Goal: Task Accomplishment & Management: Manage account settings

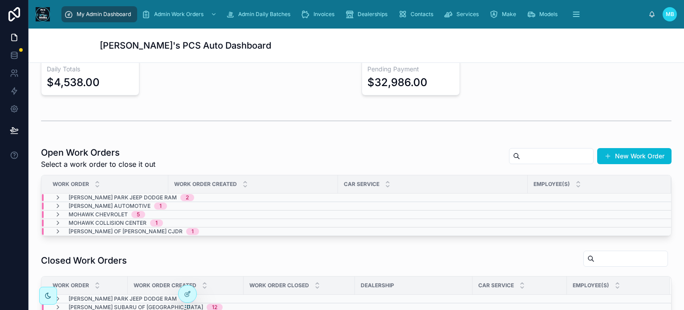
scroll to position [134, 0]
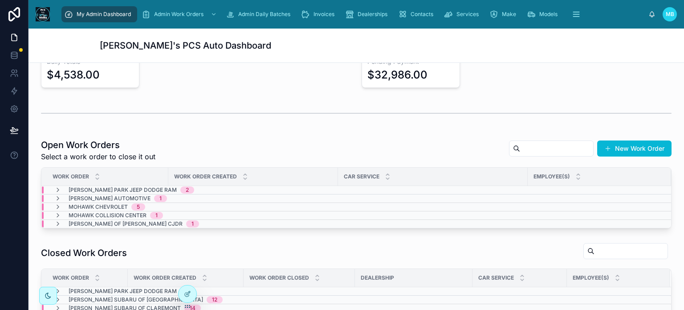
click at [620, 146] on button "New Work Order" at bounding box center [634, 148] width 74 height 16
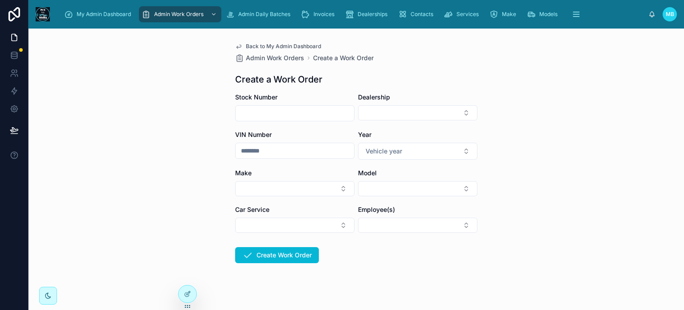
click at [265, 112] on input "text" at bounding box center [295, 113] width 118 height 12
type input "*******"
click at [426, 112] on button "Select Button" at bounding box center [417, 112] width 119 height 15
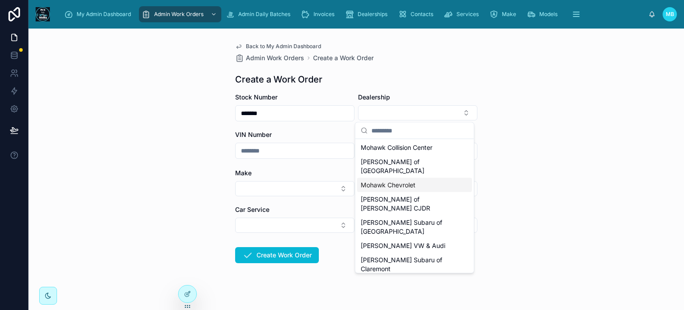
scroll to position [45, 0]
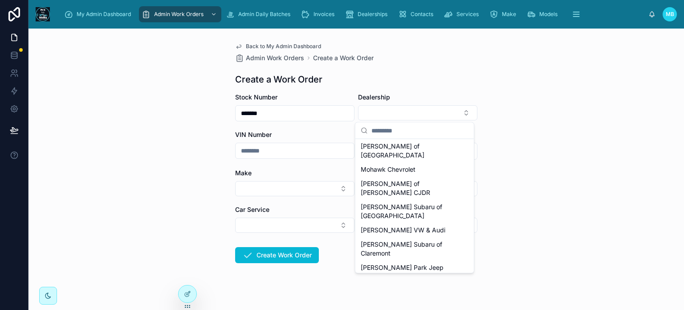
click at [397, 286] on span "[PERSON_NAME] Dodge Ram" at bounding box center [404, 290] width 87 height 9
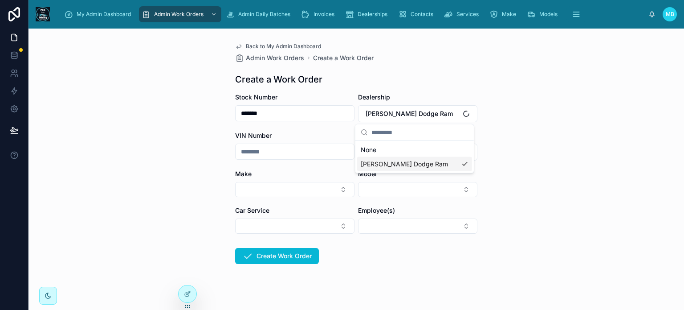
scroll to position [0, 0]
click at [264, 152] on input "text" at bounding box center [295, 151] width 118 height 12
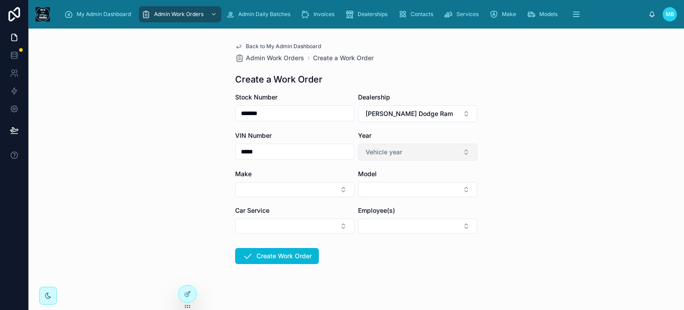
type input "*****"
click at [424, 149] on button "Vehicle year" at bounding box center [417, 151] width 119 height 17
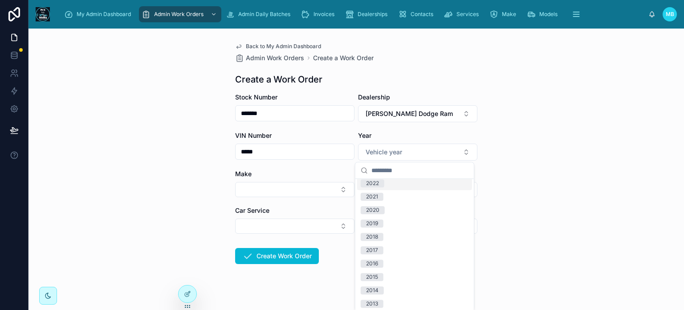
scroll to position [89, 0]
click at [375, 234] on div "2017" at bounding box center [372, 232] width 12 height 8
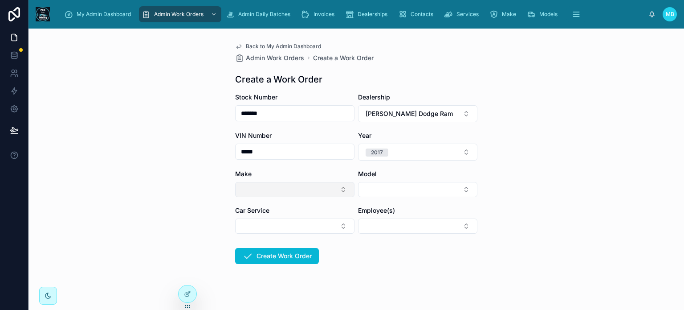
click at [260, 187] on button "Select Button" at bounding box center [294, 189] width 119 height 15
type input "***"
click at [242, 225] on span "BMW" at bounding box center [246, 224] width 16 height 9
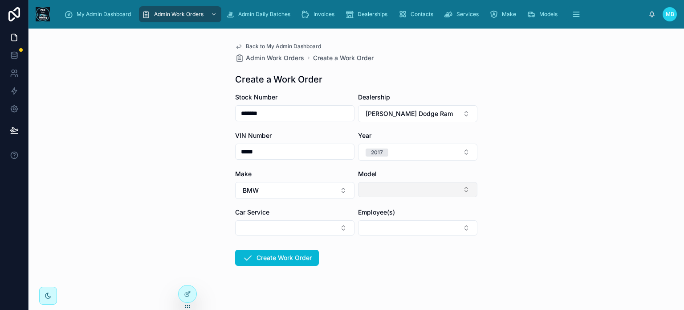
click at [391, 193] on button "Select Button" at bounding box center [417, 189] width 119 height 15
click at [361, 240] on span "X5" at bounding box center [365, 240] width 8 height 9
click at [289, 230] on button "Select Button" at bounding box center [294, 227] width 119 height 15
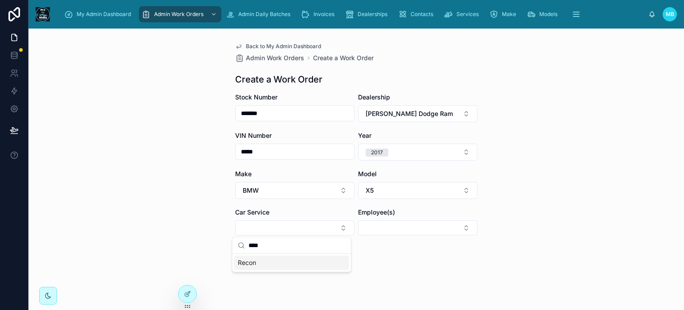
type input "****"
click at [246, 261] on span "Recon" at bounding box center [247, 262] width 18 height 9
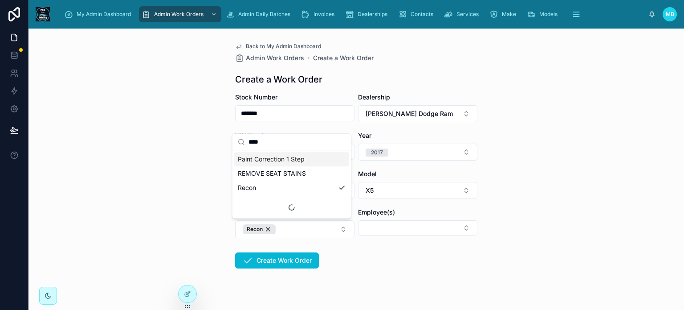
click at [424, 266] on form "Stock Number ******* Dealership [PERSON_NAME] Dodge Ram VIN Number ***** Year […" at bounding box center [356, 209] width 242 height 233
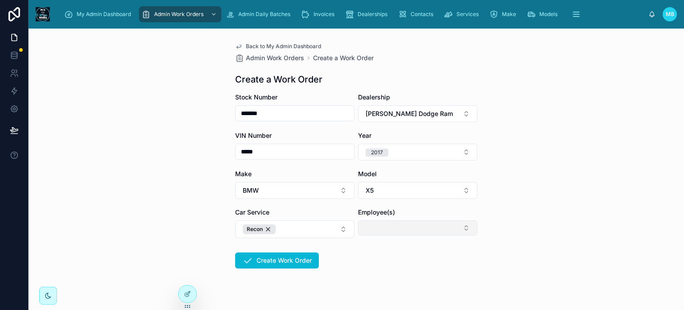
click at [390, 231] on button "Select Button" at bounding box center [417, 227] width 119 height 15
type input "**"
click at [376, 260] on span "[PERSON_NAME]" at bounding box center [386, 262] width 51 height 9
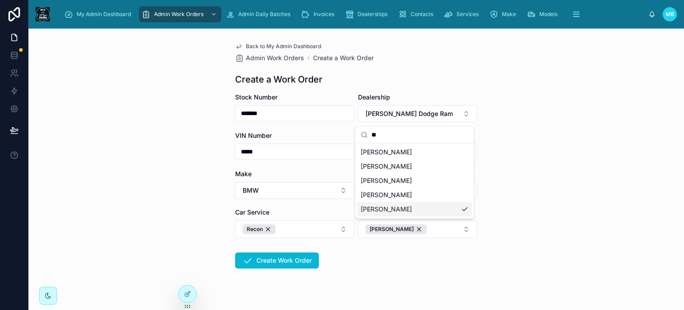
click at [353, 277] on form "Stock Number ******* Dealership [PERSON_NAME] Dodge Ram VIN Number ***** Year […" at bounding box center [356, 209] width 242 height 233
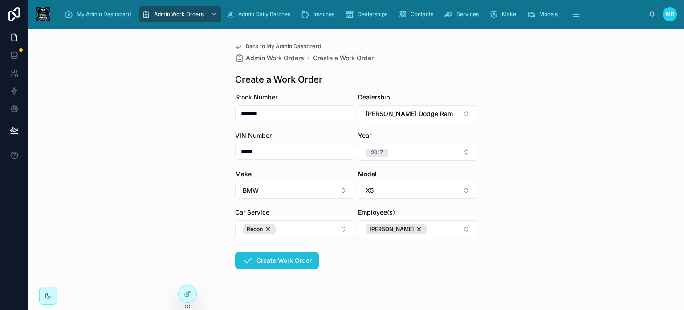
click at [294, 261] on button "Create Work Order" at bounding box center [277, 260] width 84 height 16
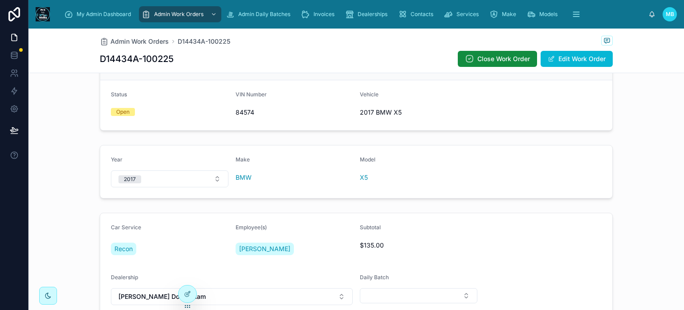
scroll to position [244, 0]
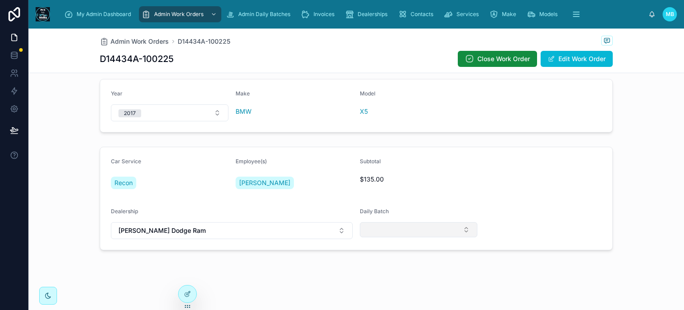
click at [413, 228] on button "Select Button" at bounding box center [419, 229] width 118 height 15
click at [380, 278] on span "[DATE] - LDR" at bounding box center [382, 278] width 39 height 9
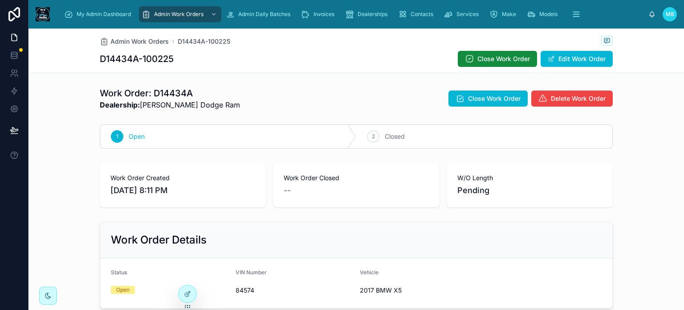
scroll to position [0, 0]
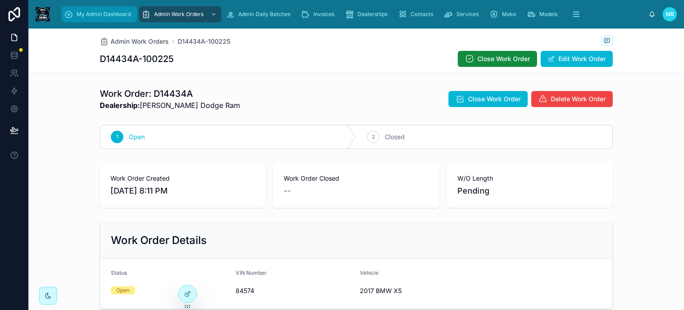
click at [106, 17] on span "My Admin Dashboard" at bounding box center [104, 14] width 54 height 7
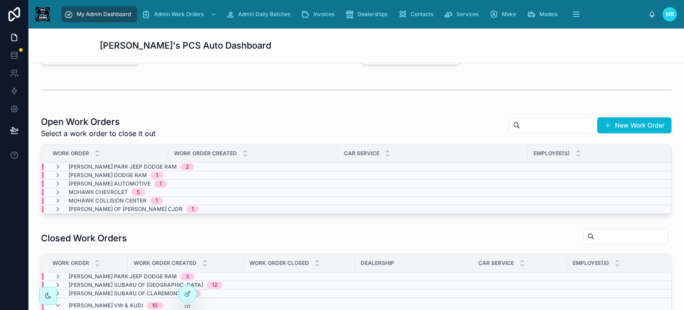
scroll to position [178, 0]
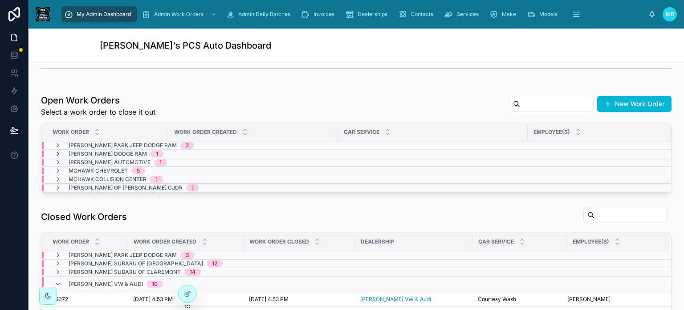
click at [56, 152] on icon at bounding box center [57, 153] width 7 height 7
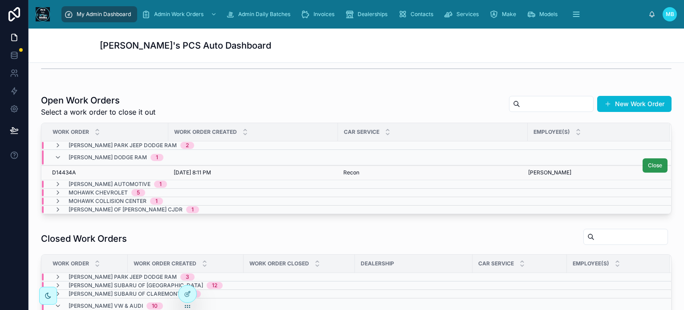
click at [648, 167] on span "Close" at bounding box center [655, 165] width 14 height 7
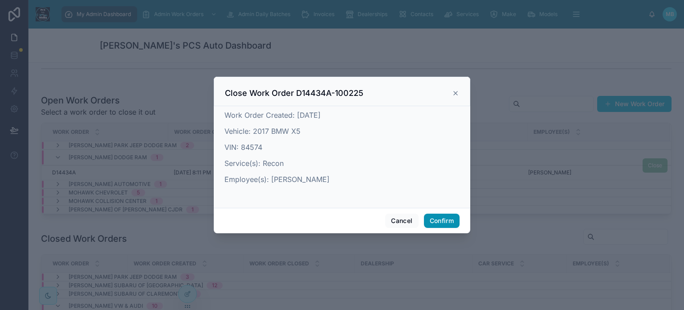
click at [440, 217] on button "Confirm" at bounding box center [442, 220] width 36 height 14
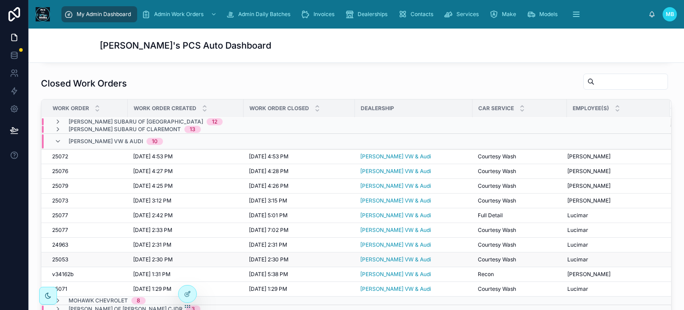
scroll to position [312, 0]
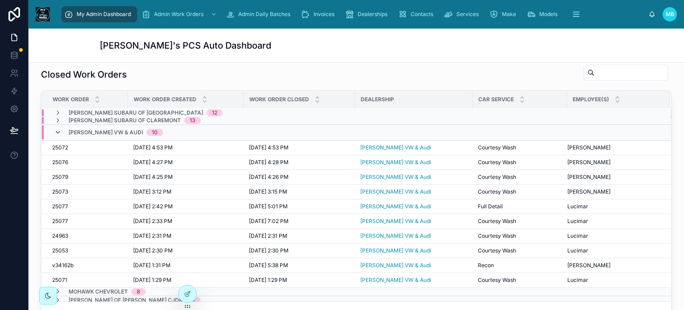
click at [58, 129] on icon at bounding box center [57, 132] width 7 height 7
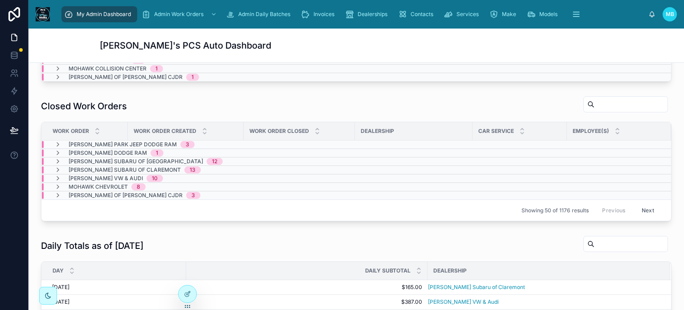
scroll to position [267, 0]
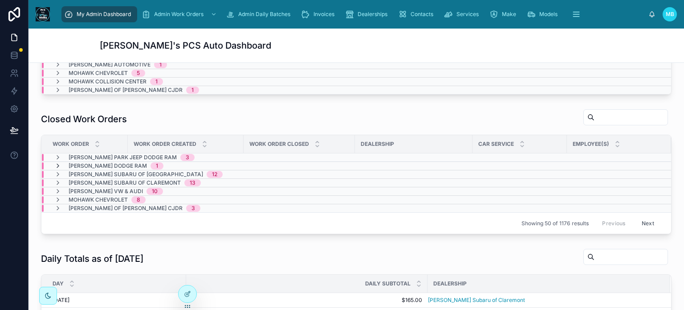
click at [57, 163] on icon at bounding box center [57, 165] width 7 height 7
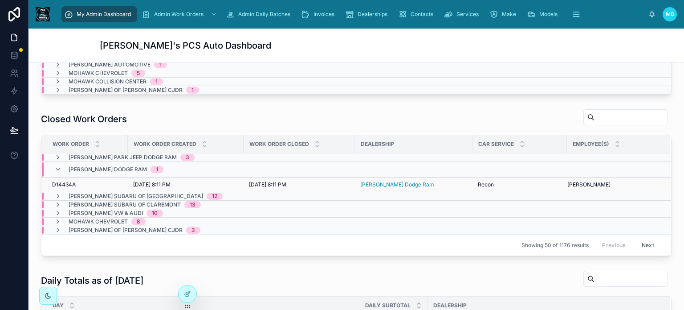
click at [62, 181] on span "D14434A" at bounding box center [64, 184] width 24 height 7
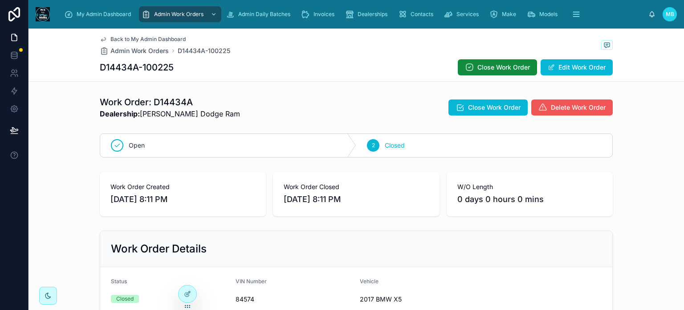
click at [566, 106] on span "Delete Work Order" at bounding box center [578, 107] width 55 height 9
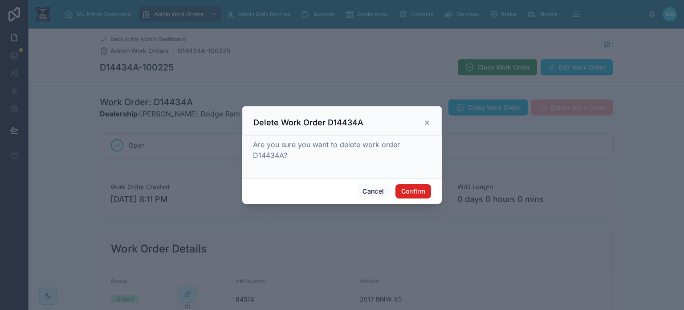
click at [424, 195] on button "Confirm" at bounding box center [414, 191] width 36 height 14
click at [420, 190] on button "Confirm" at bounding box center [414, 191] width 36 height 14
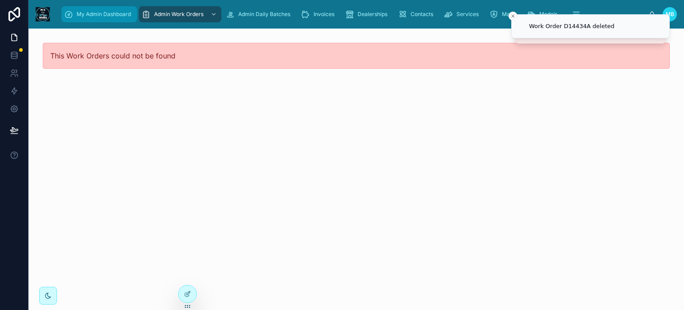
click at [110, 15] on span "My Admin Dashboard" at bounding box center [104, 14] width 54 height 7
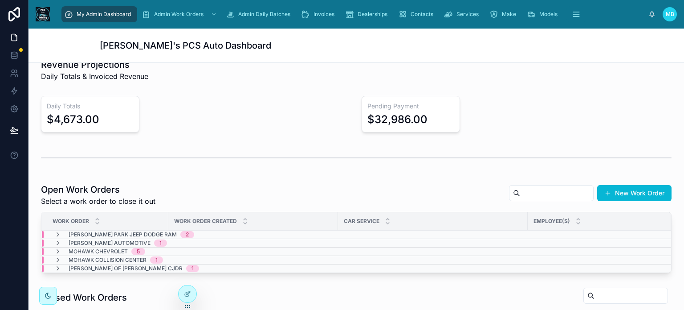
scroll to position [45, 0]
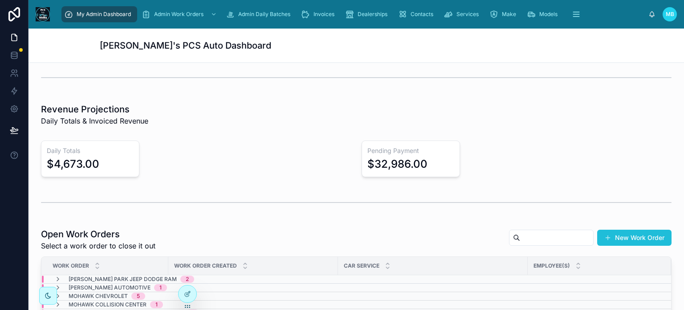
click at [625, 235] on button "New Work Order" at bounding box center [634, 237] width 74 height 16
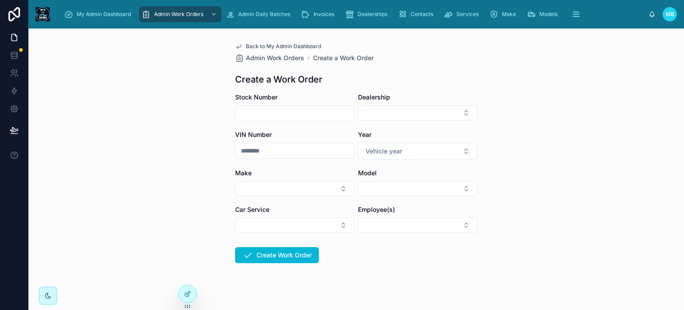
click at [254, 116] on input "text" at bounding box center [295, 113] width 118 height 12
type input "*******"
click at [392, 112] on button "Select Button" at bounding box center [417, 112] width 119 height 15
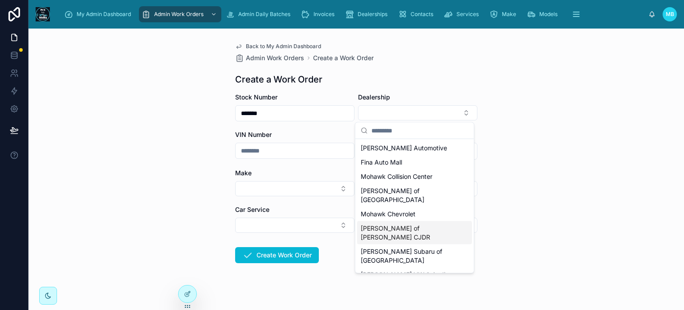
scroll to position [45, 0]
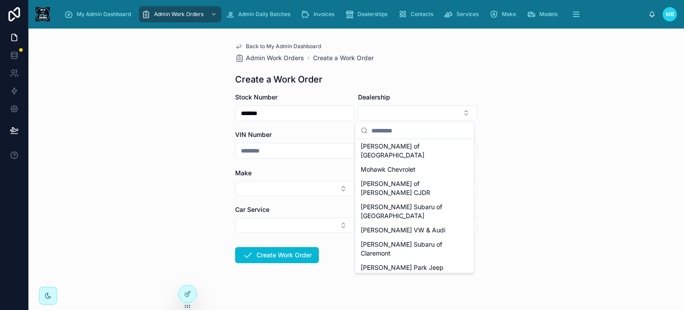
click at [383, 286] on span "[PERSON_NAME] Dodge Ram" at bounding box center [404, 290] width 87 height 9
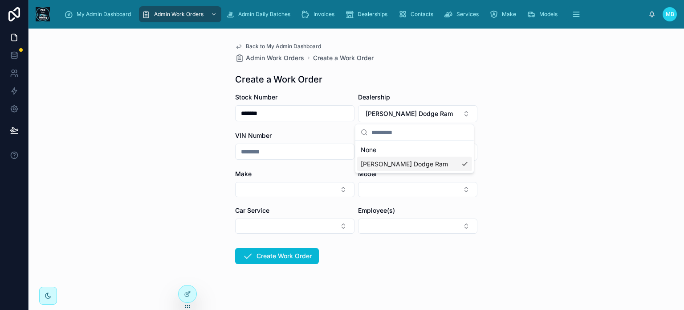
scroll to position [0, 0]
click at [272, 149] on input "text" at bounding box center [295, 151] width 118 height 12
type input "*"
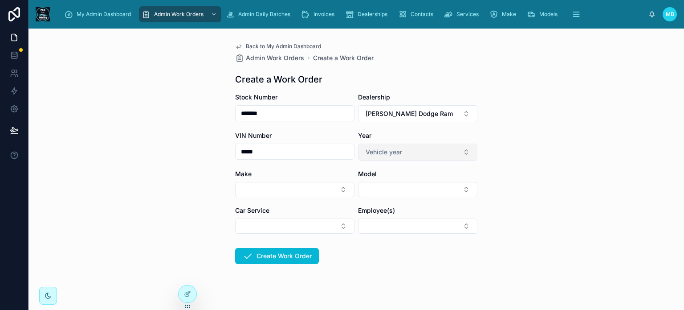
type input "*****"
click at [403, 147] on button "Vehicle year" at bounding box center [417, 151] width 119 height 17
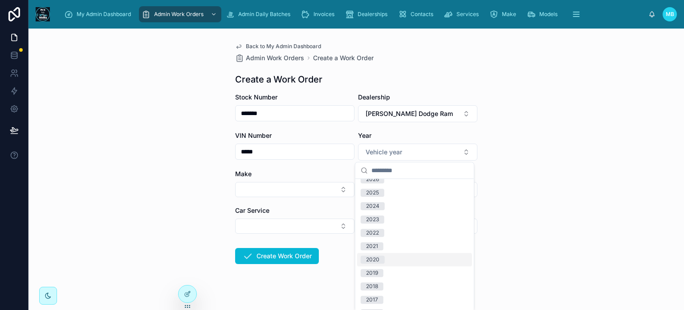
scroll to position [66, 0]
click at [384, 255] on div "2017" at bounding box center [414, 254] width 115 height 13
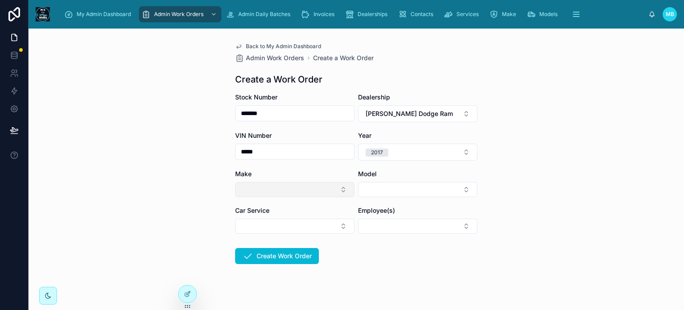
click at [287, 188] on button "Select Button" at bounding box center [294, 189] width 119 height 15
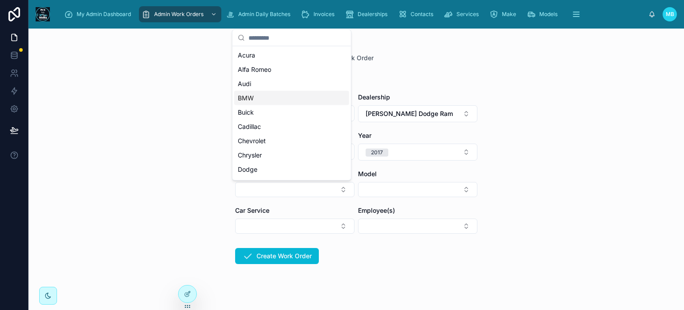
click at [257, 101] on div "BMW" at bounding box center [291, 98] width 115 height 14
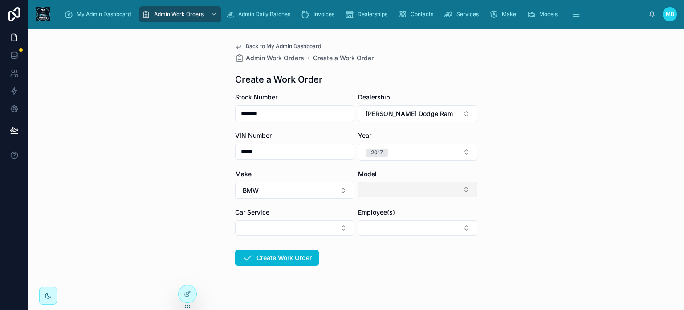
click at [390, 192] on button "Select Button" at bounding box center [417, 189] width 119 height 15
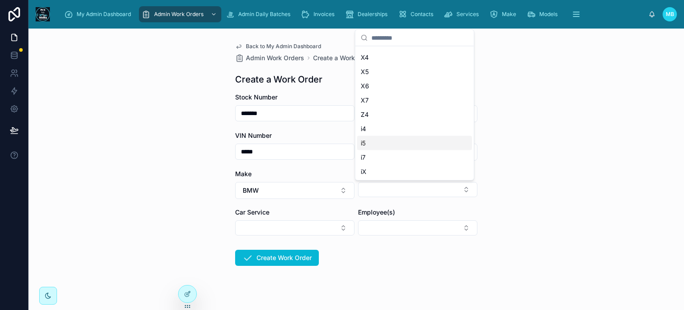
scroll to position [198, 0]
click at [368, 75] on span "X5" at bounding box center [365, 71] width 8 height 9
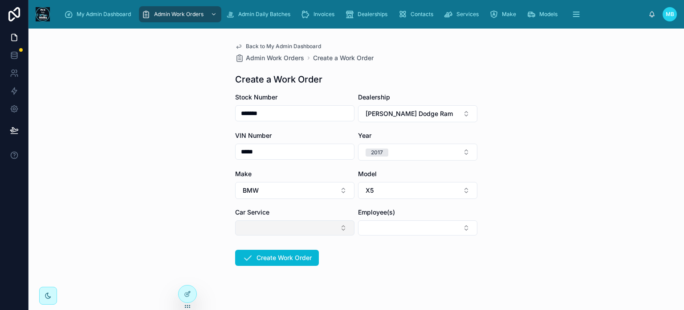
click at [261, 231] on button "Select Button" at bounding box center [294, 227] width 119 height 15
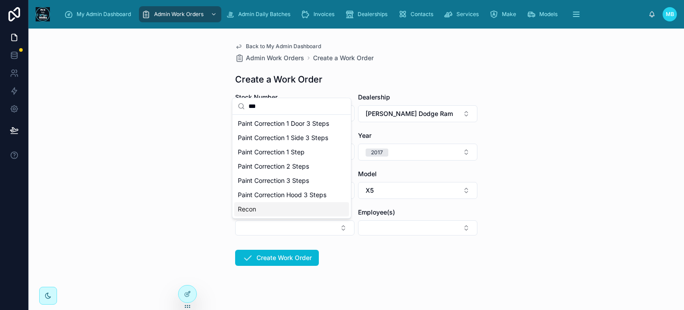
type input "***"
click at [252, 211] on span "Recon" at bounding box center [247, 208] width 18 height 9
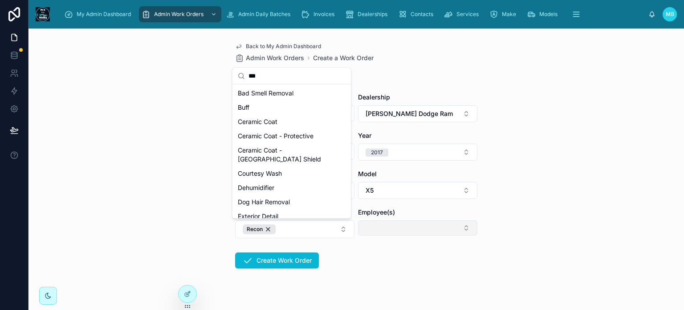
click at [368, 228] on button "Select Button" at bounding box center [417, 227] width 119 height 15
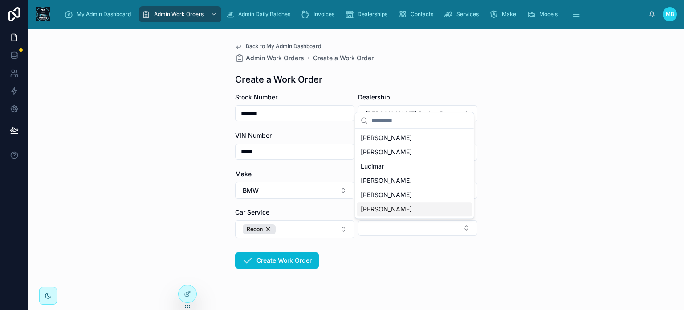
click at [376, 209] on span "[PERSON_NAME]" at bounding box center [386, 208] width 51 height 9
click at [354, 245] on form "Stock Number ******* Dealership [PERSON_NAME] Dodge Ram VIN Number ***** Year […" at bounding box center [356, 209] width 242 height 233
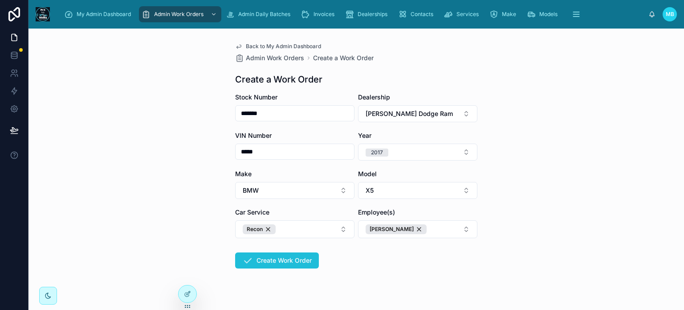
click at [294, 259] on button "Create Work Order" at bounding box center [277, 260] width 84 height 16
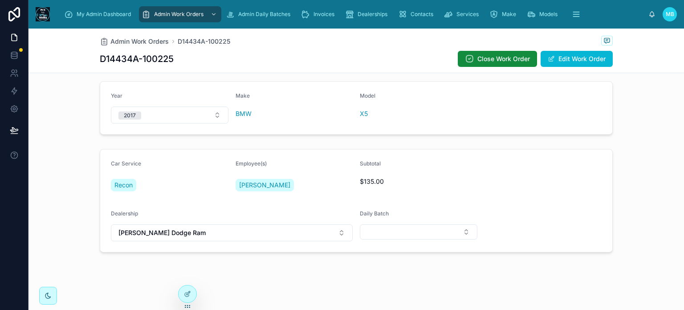
scroll to position [244, 0]
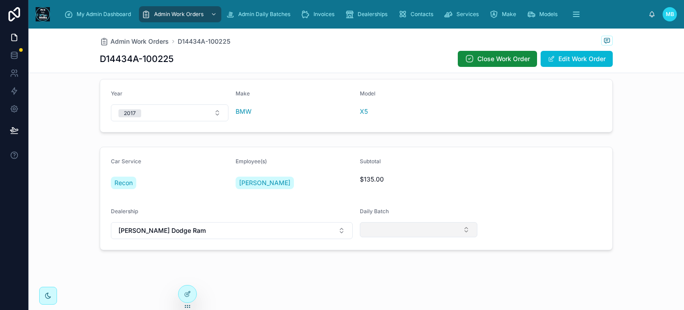
click at [388, 226] on button "Select Button" at bounding box center [419, 229] width 118 height 15
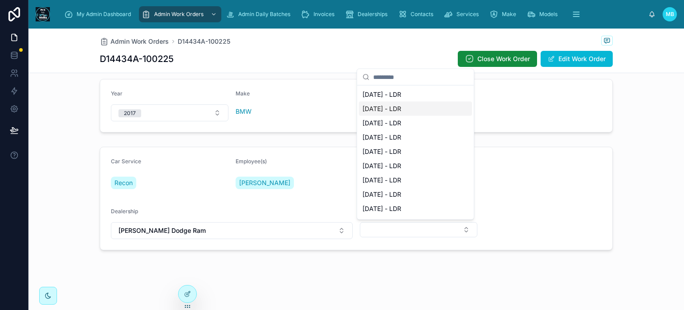
click at [378, 108] on span "[DATE] - LDR" at bounding box center [382, 108] width 39 height 9
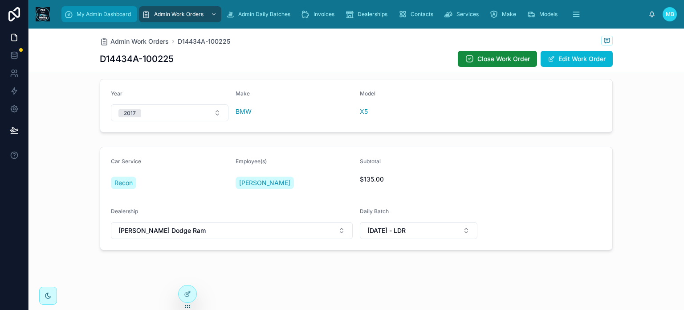
click at [78, 16] on span "My Admin Dashboard" at bounding box center [104, 14] width 54 height 7
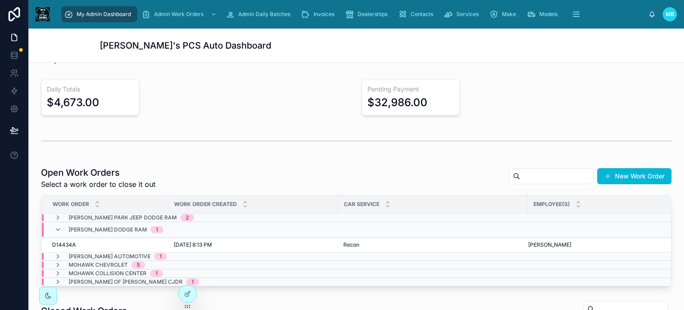
scroll to position [134, 0]
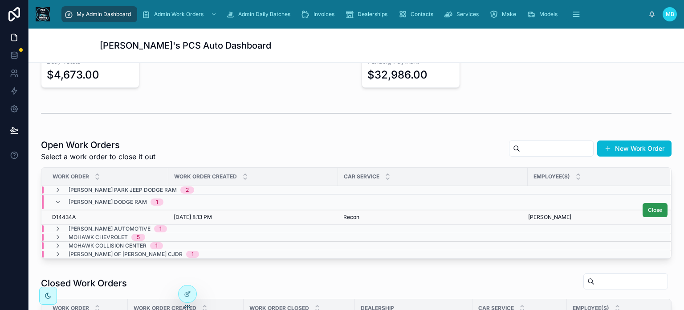
click at [648, 212] on span "Close" at bounding box center [655, 209] width 14 height 7
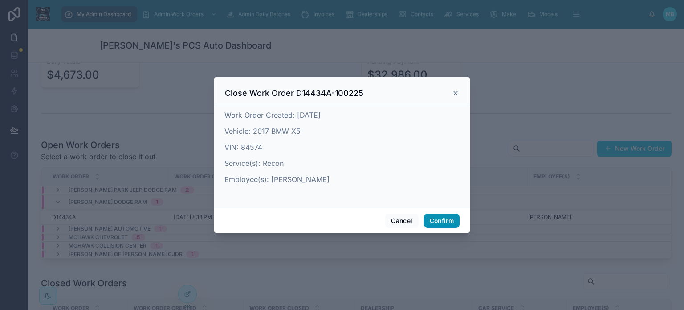
click at [432, 217] on button "Confirm" at bounding box center [442, 220] width 36 height 14
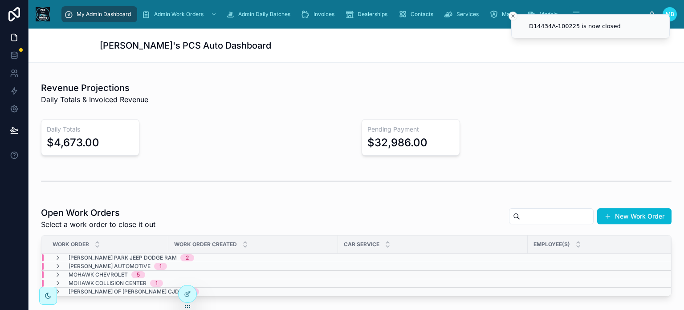
scroll to position [0, 0]
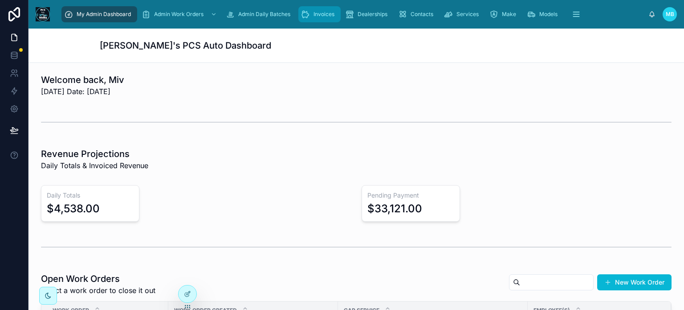
click at [319, 17] on span "Invoices" at bounding box center [324, 14] width 21 height 7
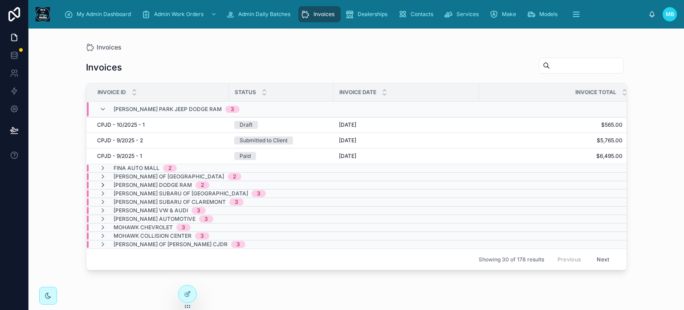
click at [103, 181] on icon at bounding box center [102, 184] width 7 height 7
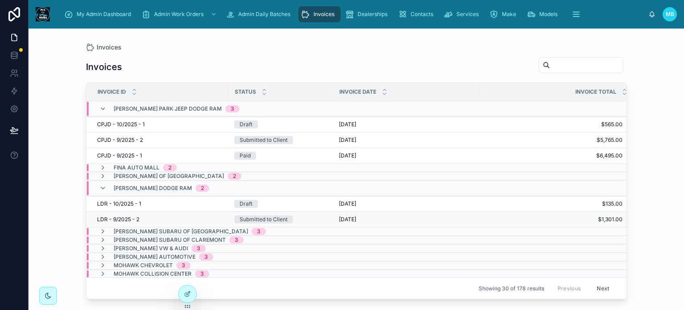
click at [253, 217] on div "Submitted to Client" at bounding box center [264, 219] width 48 height 8
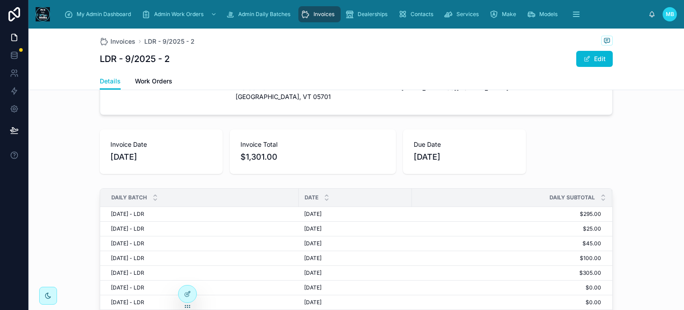
scroll to position [134, 0]
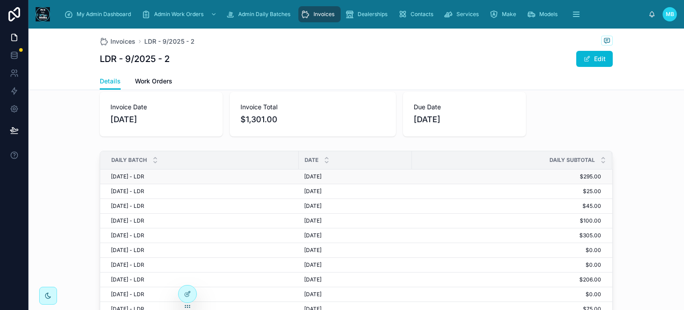
click at [118, 175] on span "[DATE] - LDR" at bounding box center [127, 176] width 33 height 7
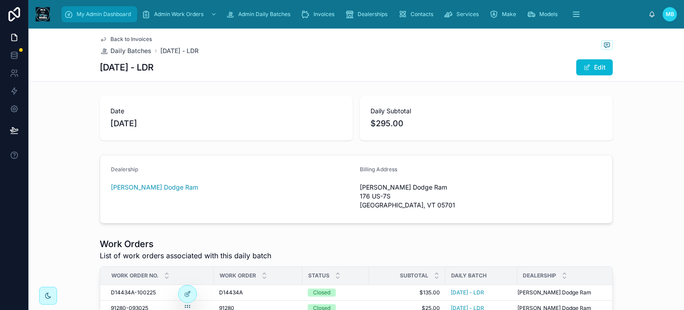
click at [81, 11] on span "My Admin Dashboard" at bounding box center [104, 14] width 54 height 7
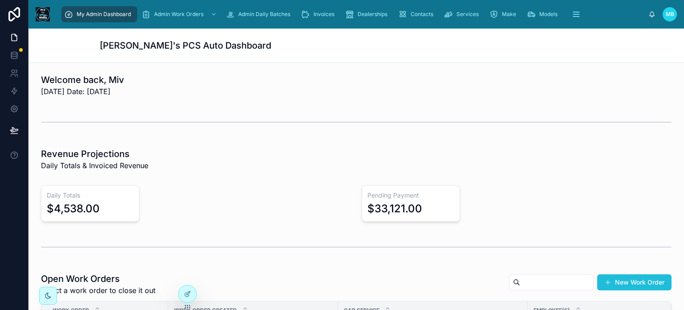
click at [626, 278] on button "New Work Order" at bounding box center [634, 282] width 74 height 16
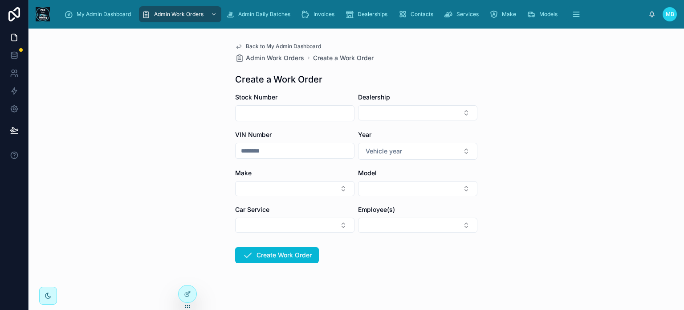
click at [244, 114] on input "text" at bounding box center [295, 113] width 118 height 12
type input "*******"
click at [398, 114] on button "Select Button" at bounding box center [417, 112] width 119 height 15
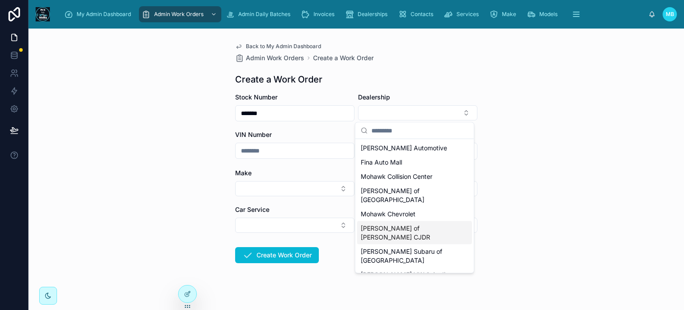
scroll to position [45, 0]
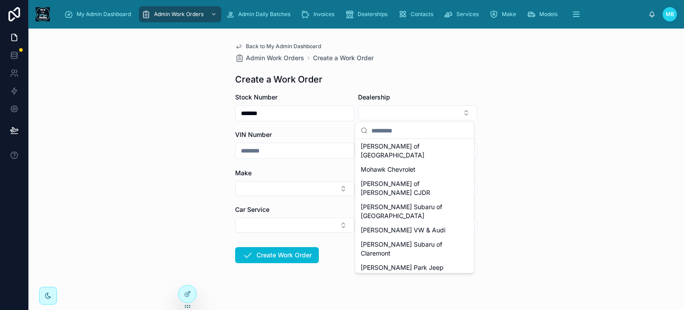
click at [397, 286] on span "[PERSON_NAME] Dodge Ram" at bounding box center [404, 290] width 87 height 9
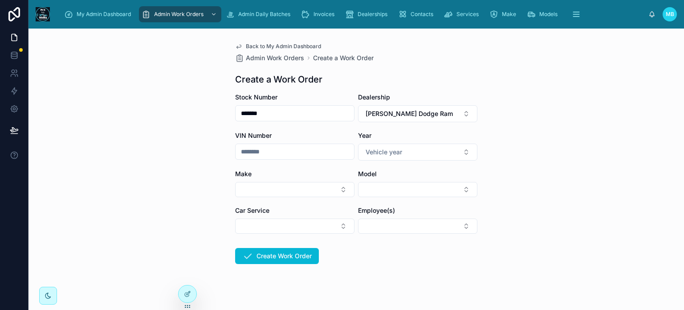
click at [251, 151] on input "text" at bounding box center [295, 151] width 118 height 12
type input "********"
click at [424, 153] on button "Vehicle year" at bounding box center [417, 151] width 119 height 17
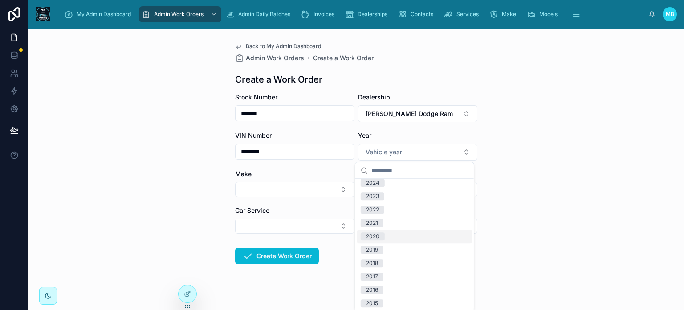
click at [377, 249] on div "2019" at bounding box center [372, 249] width 12 height 8
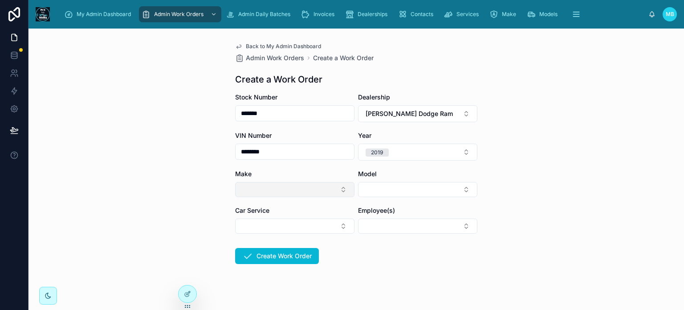
click at [264, 192] on button "Select Button" at bounding box center [294, 189] width 119 height 15
type input "****"
click at [258, 221] on div "Toyota" at bounding box center [291, 224] width 115 height 14
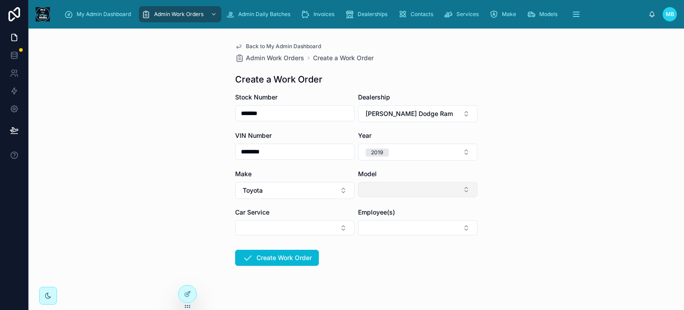
click at [374, 192] on button "Select Button" at bounding box center [417, 189] width 119 height 15
type input "***"
click at [370, 222] on span "RAV4" at bounding box center [369, 224] width 16 height 9
click at [316, 226] on button "Select Button" at bounding box center [294, 227] width 119 height 15
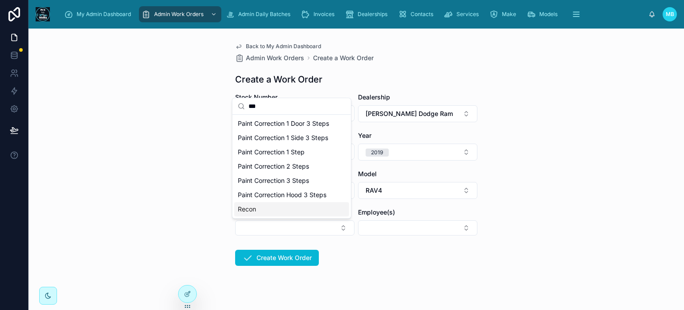
type input "***"
click at [263, 208] on div "Recon" at bounding box center [291, 209] width 115 height 14
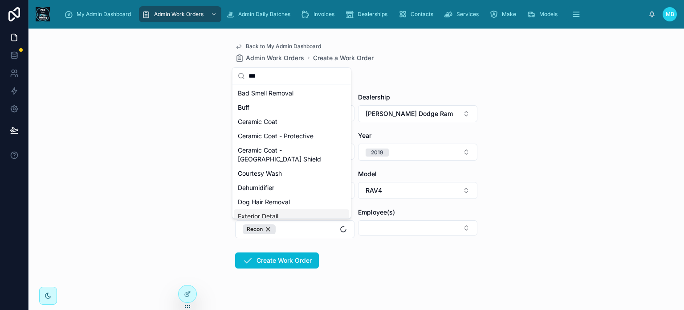
click at [372, 266] on form "Stock Number ******* Dealership Lundgren Dodge Ram VIN Number ******** Year 201…" at bounding box center [356, 209] width 242 height 233
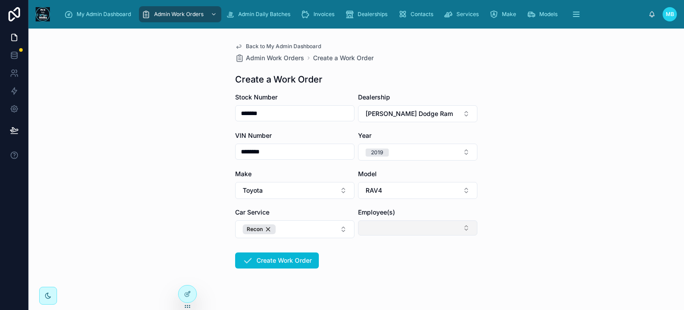
click at [376, 230] on button "Select Button" at bounding box center [417, 227] width 119 height 15
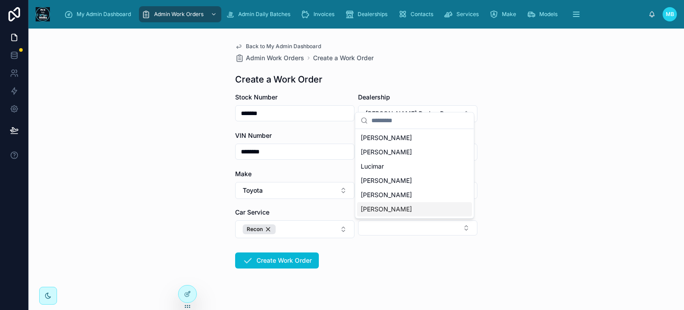
click at [374, 211] on span "[PERSON_NAME]" at bounding box center [386, 208] width 51 height 9
click at [297, 259] on button "Create Work Order" at bounding box center [277, 260] width 84 height 16
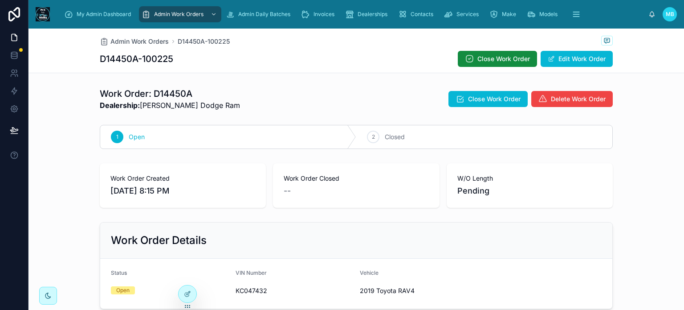
scroll to position [223, 0]
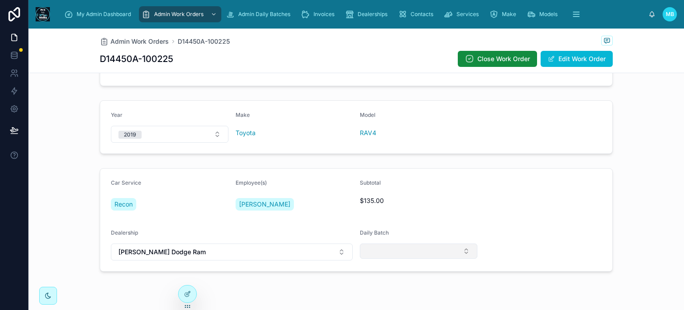
click at [378, 253] on button "Select Button" at bounding box center [419, 250] width 118 height 15
click at [376, 300] on span "[DATE] - LDR" at bounding box center [382, 299] width 39 height 9
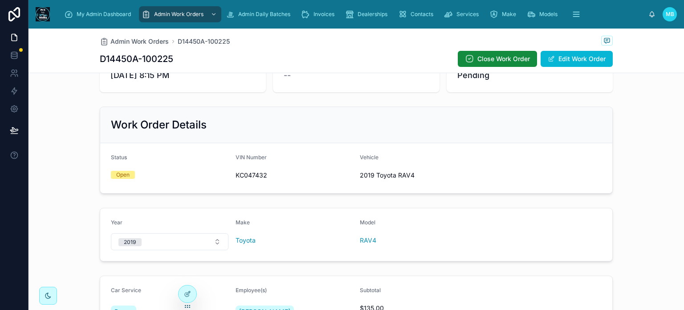
scroll to position [0, 0]
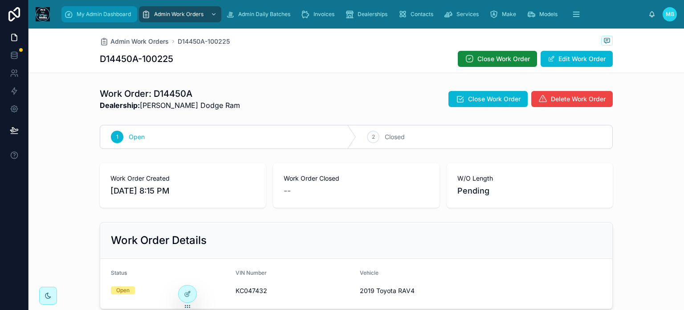
drag, startPoint x: 108, startPoint y: 14, endPoint x: 108, endPoint y: 20, distance: 6.3
click at [108, 14] on span "My Admin Dashboard" at bounding box center [104, 14] width 54 height 7
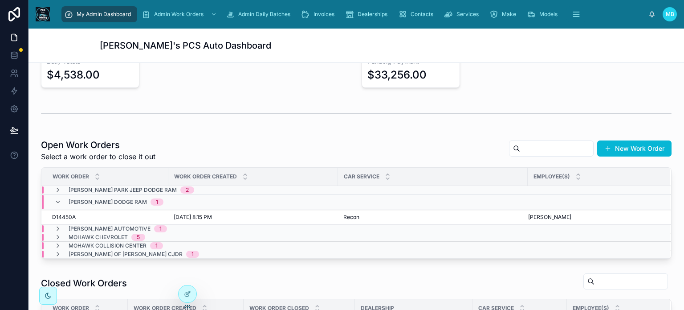
scroll to position [0, 0]
click at [643, 212] on button "Close" at bounding box center [655, 209] width 25 height 14
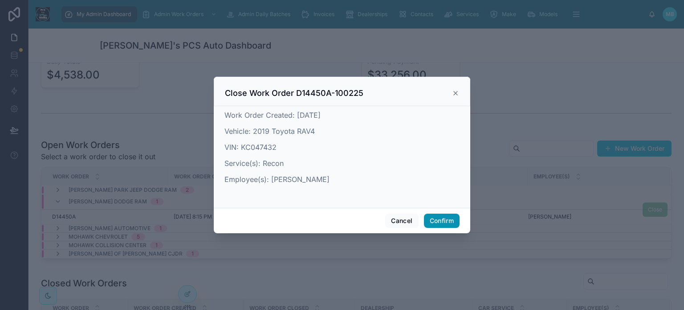
click at [455, 223] on button "Confirm" at bounding box center [442, 220] width 36 height 14
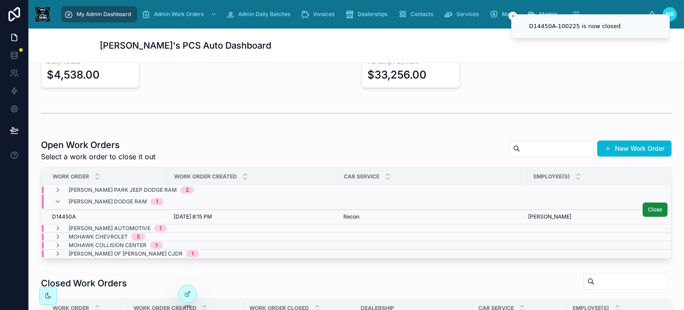
scroll to position [0, 0]
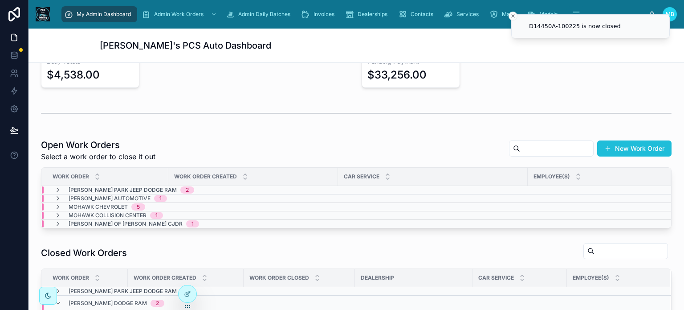
click at [625, 146] on button "New Work Order" at bounding box center [634, 148] width 74 height 16
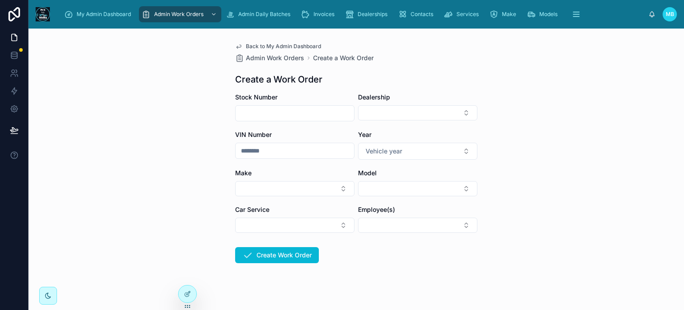
click at [303, 114] on input "text" at bounding box center [295, 113] width 118 height 12
type input "*******"
click at [395, 116] on button "Select Button" at bounding box center [417, 112] width 119 height 15
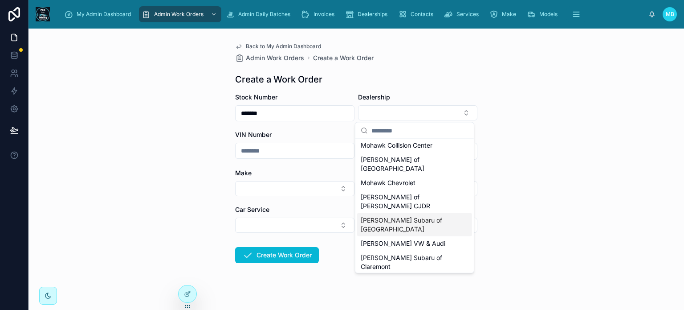
scroll to position [45, 0]
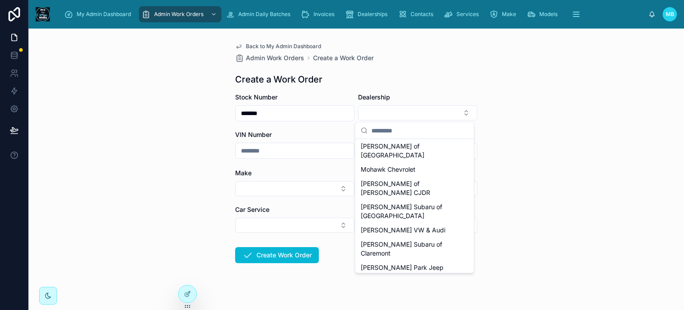
click at [398, 286] on span "[PERSON_NAME] Dodge Ram" at bounding box center [404, 290] width 87 height 9
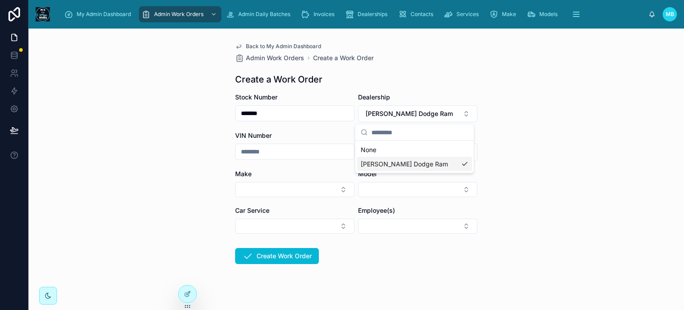
scroll to position [0, 0]
click at [241, 153] on input "text" at bounding box center [295, 151] width 118 height 12
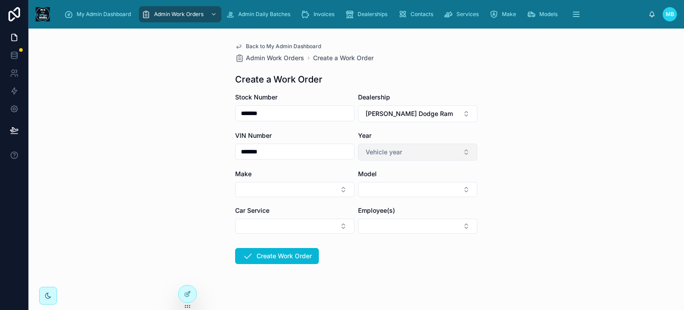
type input "*******"
click at [381, 153] on span "Vehicle year" at bounding box center [384, 151] width 37 height 9
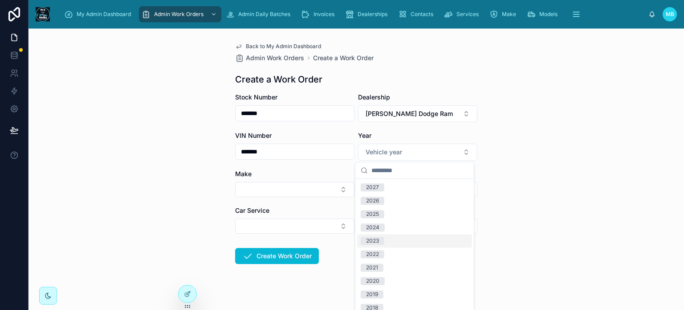
click at [378, 241] on div "2023" at bounding box center [372, 241] width 13 height 8
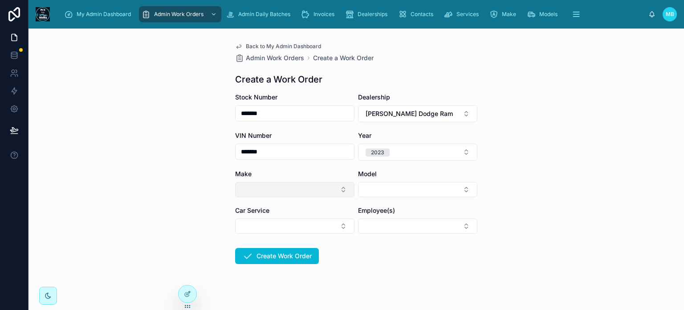
click at [253, 186] on button "Select Button" at bounding box center [294, 189] width 119 height 15
type input "***"
click at [253, 236] on span "Subaru" at bounding box center [248, 238] width 21 height 9
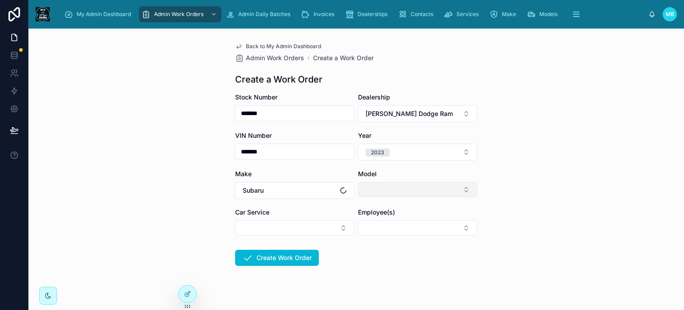
click at [387, 185] on button "Select Button" at bounding box center [417, 189] width 119 height 15
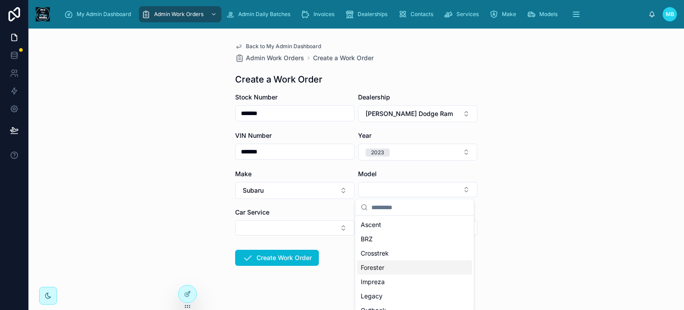
click at [372, 266] on span "Forester" at bounding box center [373, 267] width 24 height 9
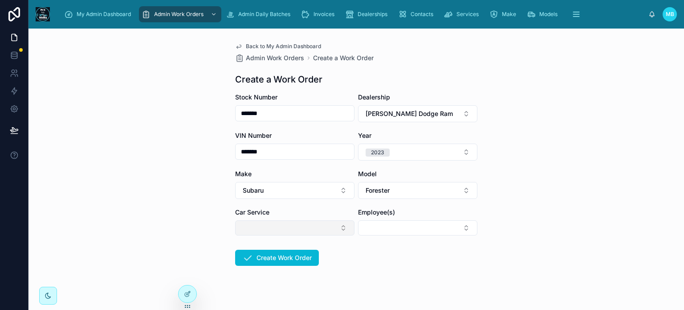
click at [263, 227] on button "Select Button" at bounding box center [294, 227] width 119 height 15
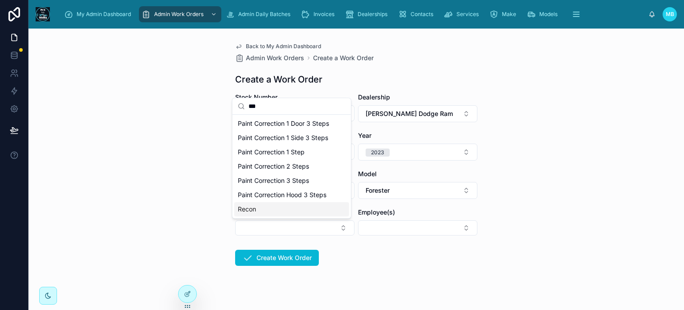
type input "***"
click at [258, 210] on div "Recon" at bounding box center [291, 209] width 115 height 14
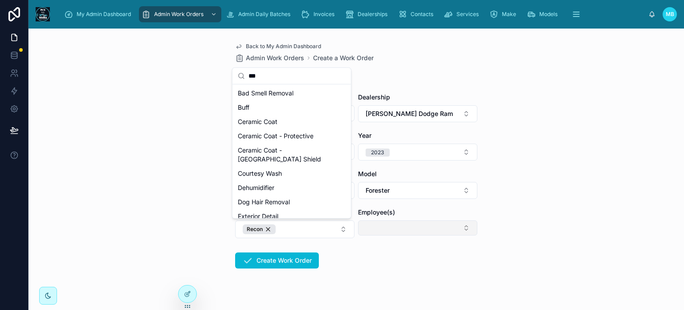
click at [406, 229] on button "Select Button" at bounding box center [417, 227] width 119 height 15
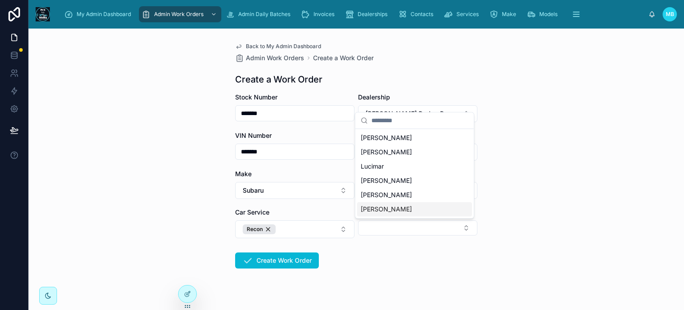
click at [383, 211] on span "[PERSON_NAME]" at bounding box center [386, 208] width 51 height 9
click at [349, 281] on form "Stock Number ******* Dealership Lundgren Dodge Ram VIN Number ******* Year 2023…" at bounding box center [356, 209] width 242 height 233
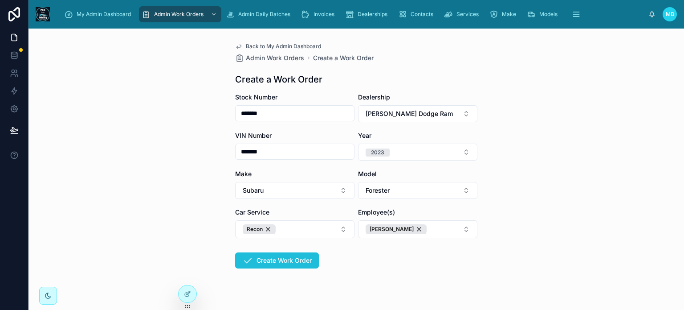
click at [280, 262] on button "Create Work Order" at bounding box center [277, 260] width 84 height 16
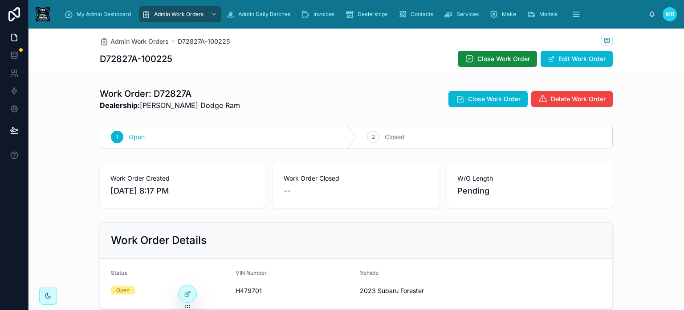
scroll to position [223, 0]
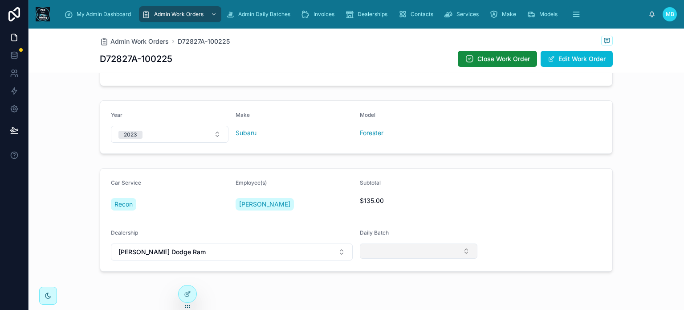
click at [425, 256] on button "Select Button" at bounding box center [419, 250] width 118 height 15
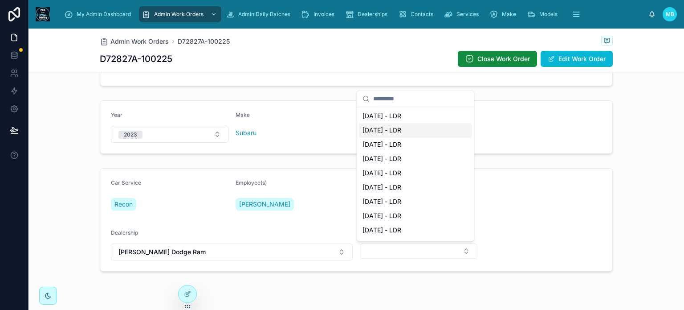
click at [380, 131] on span "[DATE] - LDR" at bounding box center [382, 130] width 39 height 9
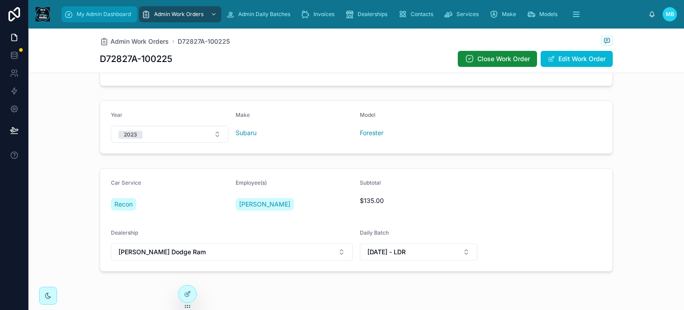
click at [92, 17] on span "My Admin Dashboard" at bounding box center [104, 14] width 54 height 7
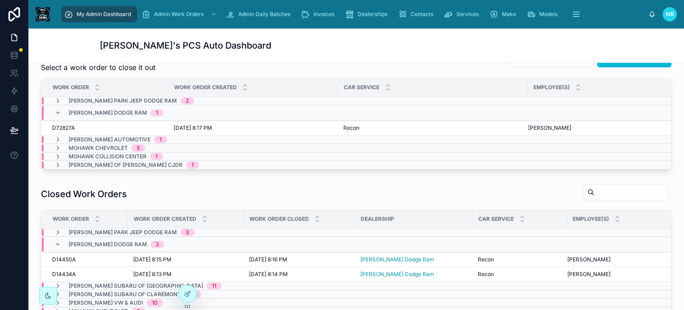
scroll to position [134, 0]
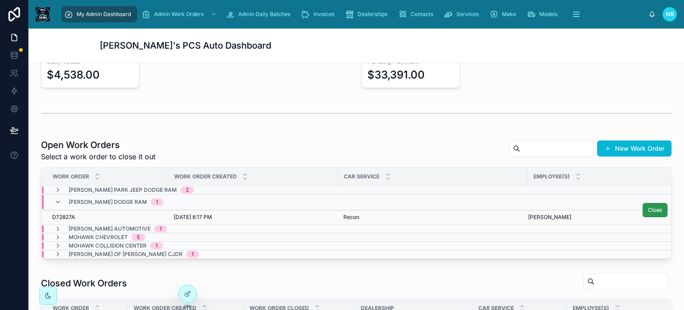
click at [643, 211] on button "Close" at bounding box center [655, 210] width 25 height 14
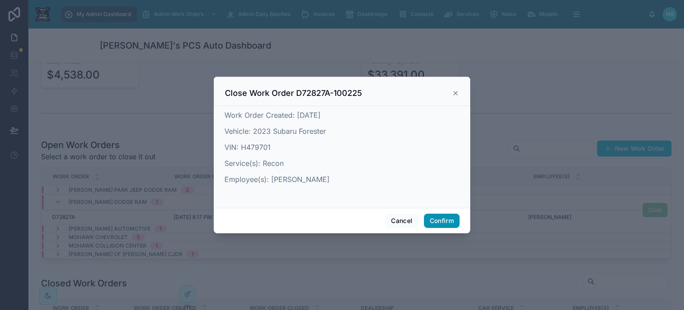
click at [445, 220] on button "Confirm" at bounding box center [442, 220] width 36 height 14
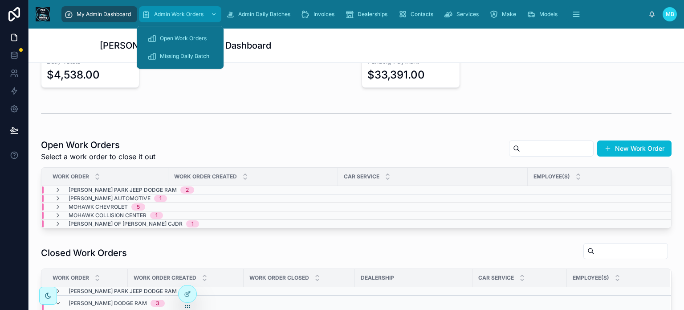
click at [168, 10] on div "Admin Work Orders" at bounding box center [180, 14] width 77 height 14
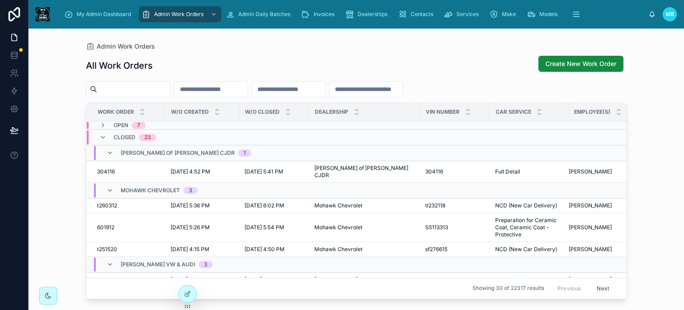
click at [134, 87] on input "text" at bounding box center [133, 89] width 73 height 12
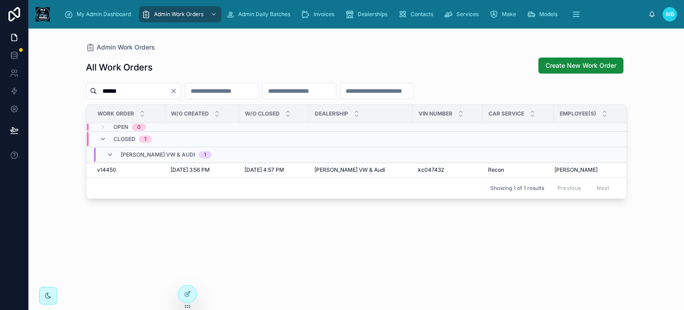
type input "******"
drag, startPoint x: 194, startPoint y: 89, endPoint x: 178, endPoint y: 88, distance: 16.0
click at [176, 89] on icon "Clear" at bounding box center [174, 91] width 4 height 4
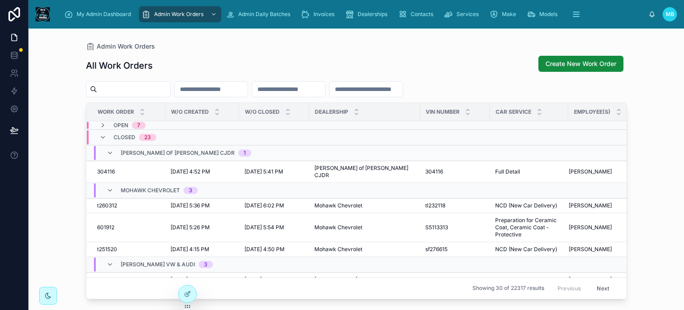
click at [128, 90] on input "text" at bounding box center [133, 89] width 73 height 12
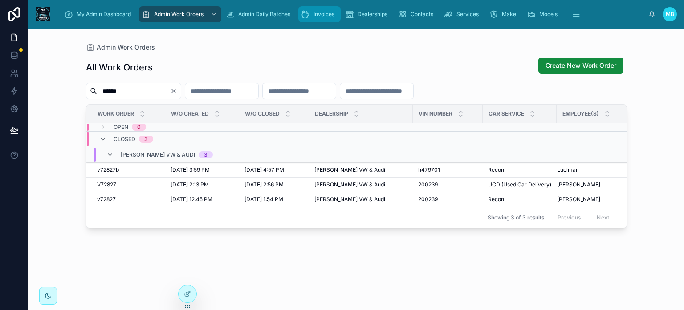
type input "******"
click at [323, 16] on span "Invoices" at bounding box center [324, 14] width 21 height 7
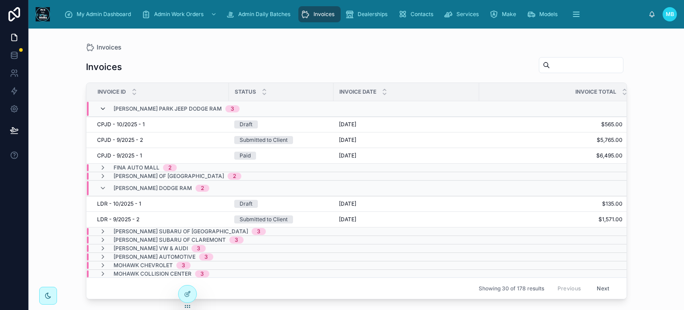
click at [102, 106] on icon at bounding box center [102, 108] width 7 height 7
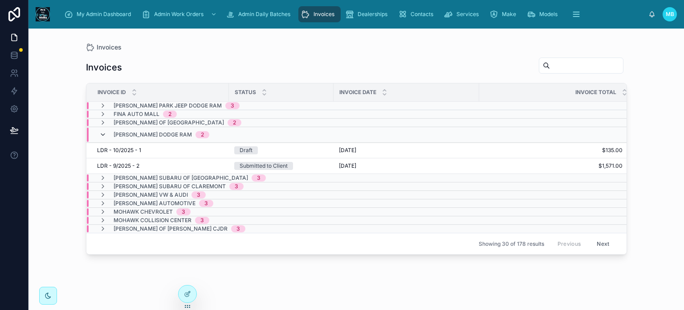
click at [99, 134] on icon at bounding box center [102, 134] width 7 height 7
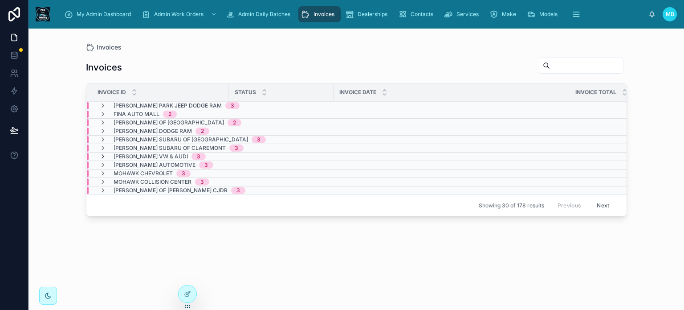
click at [101, 155] on icon at bounding box center [102, 156] width 7 height 7
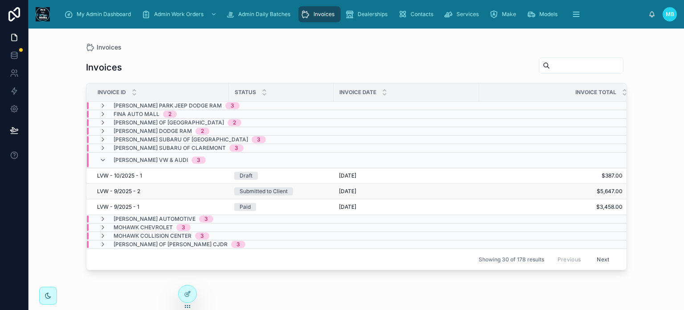
click at [118, 190] on span "LVW - 9/2025 - 2" at bounding box center [118, 191] width 43 height 7
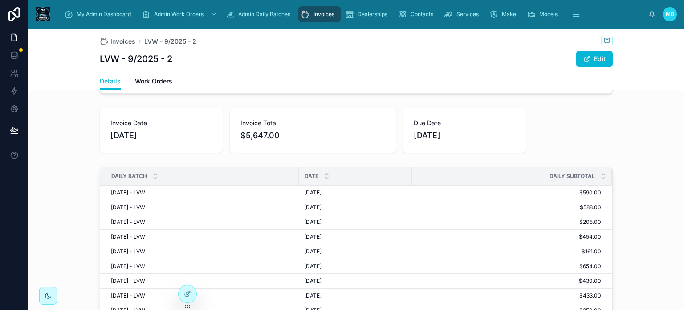
scroll to position [134, 0]
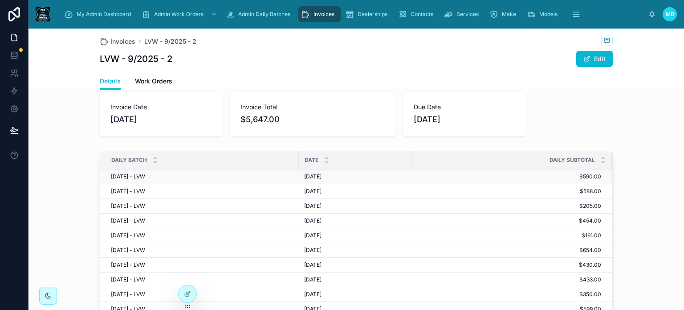
click at [121, 176] on span "9/30/25 - LVW" at bounding box center [128, 176] width 34 height 7
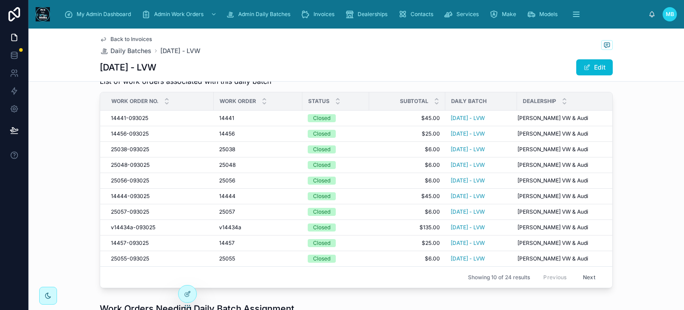
scroll to position [178, 0]
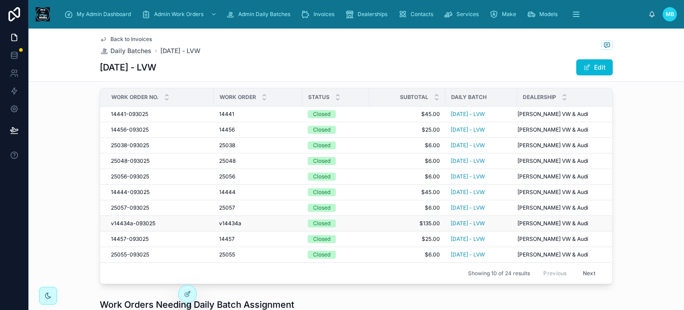
click at [121, 221] on span "v14434a-093025" at bounding box center [133, 223] width 45 height 7
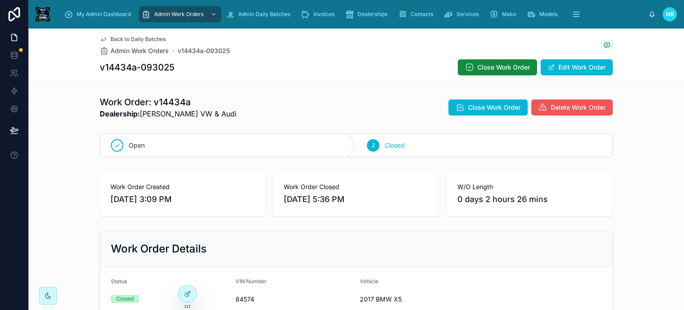
click at [568, 104] on span "Delete Work Order" at bounding box center [578, 107] width 55 height 9
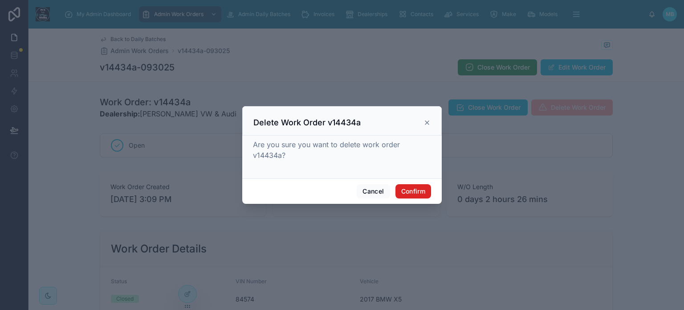
click at [399, 189] on button "Confirm" at bounding box center [414, 191] width 36 height 14
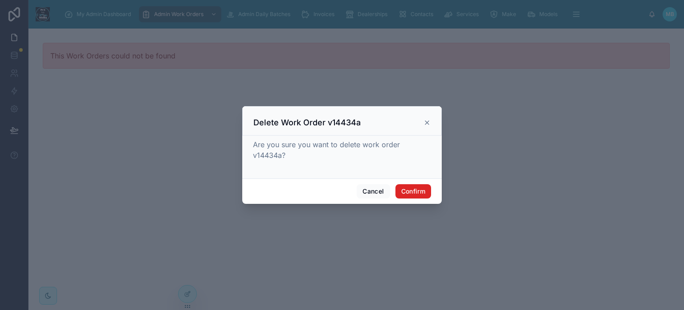
click at [410, 194] on button "Confirm" at bounding box center [414, 191] width 36 height 14
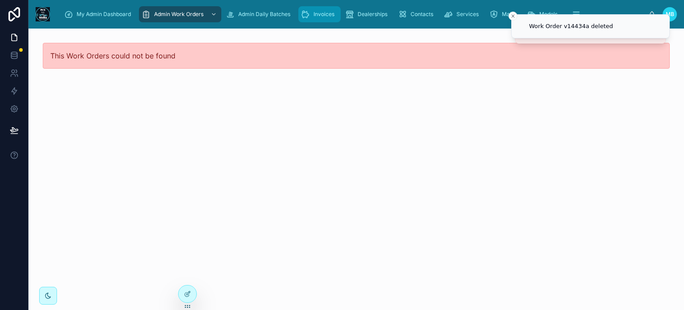
click at [324, 18] on div "Invoices" at bounding box center [319, 14] width 37 height 14
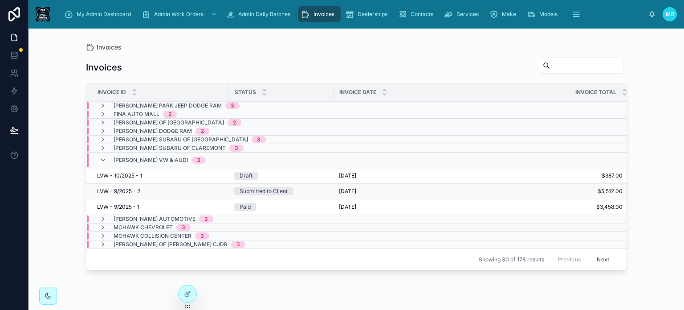
click at [127, 188] on span "LVW - 9/2025 - 2" at bounding box center [118, 191] width 43 height 7
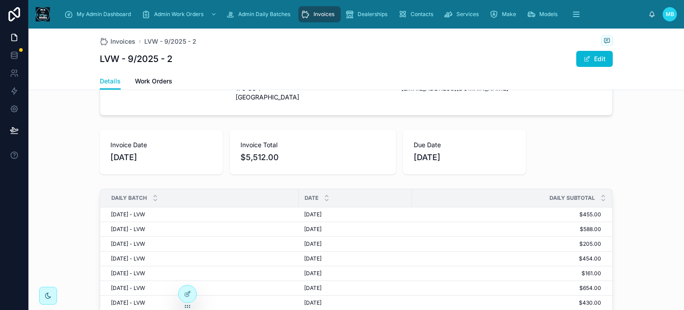
scroll to position [178, 0]
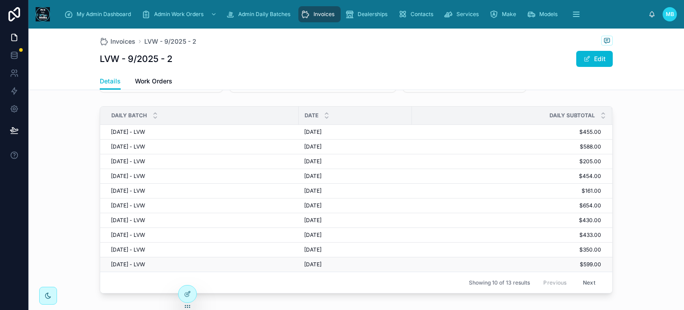
click at [117, 263] on span "9/19/25 - LVW" at bounding box center [128, 264] width 34 height 7
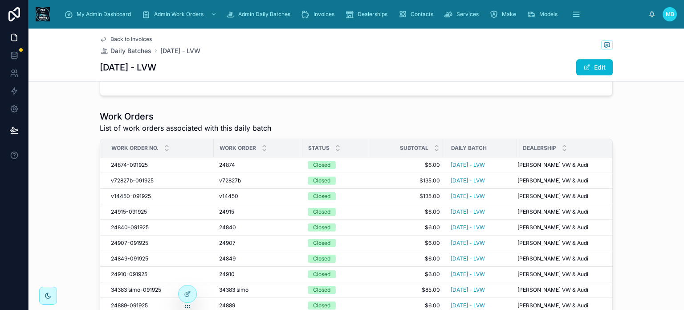
scroll to position [134, 0]
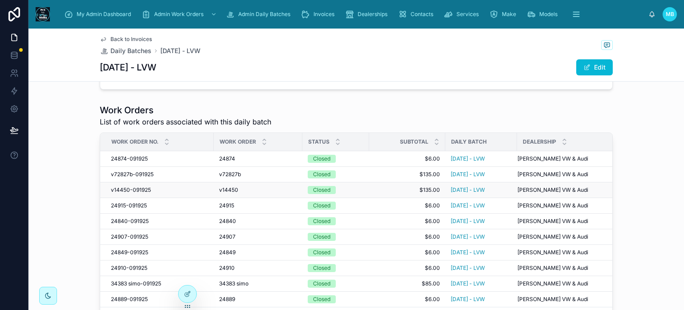
click at [120, 188] on span "v14450-091925" at bounding box center [131, 189] width 40 height 7
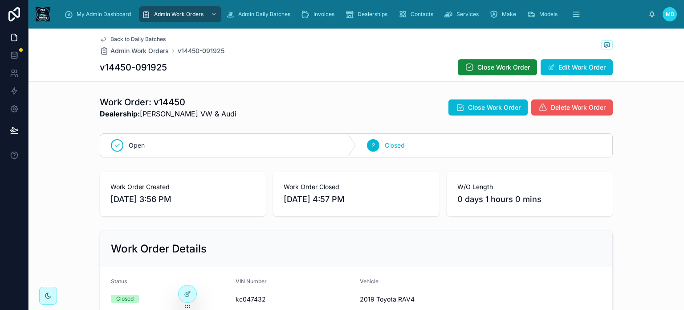
click at [558, 110] on span "Delete Work Order" at bounding box center [578, 107] width 55 height 9
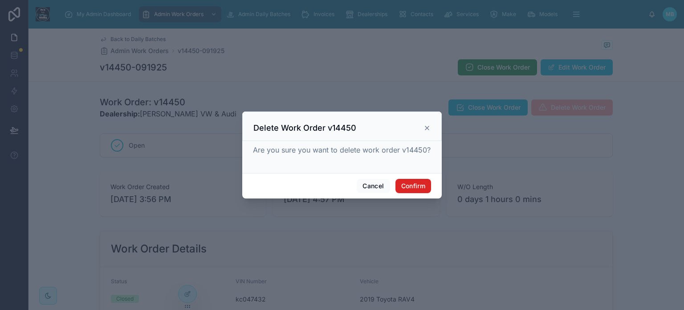
click at [407, 184] on button "Confirm" at bounding box center [414, 186] width 36 height 14
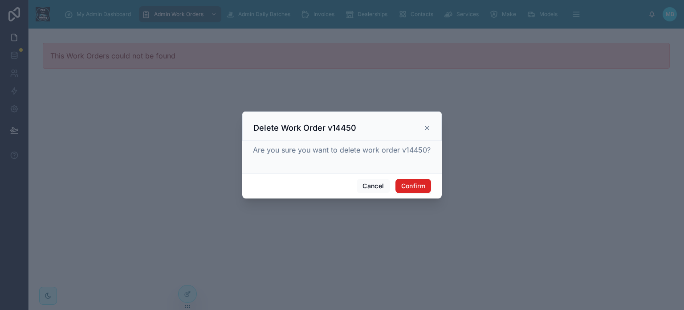
click at [427, 187] on button "Confirm" at bounding box center [414, 186] width 36 height 14
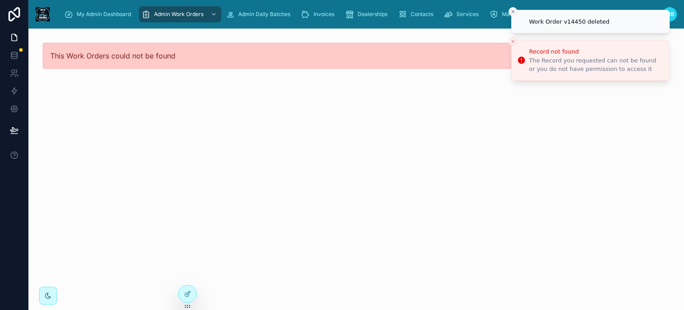
click at [512, 9] on icon "Close toast" at bounding box center [513, 11] width 5 height 5
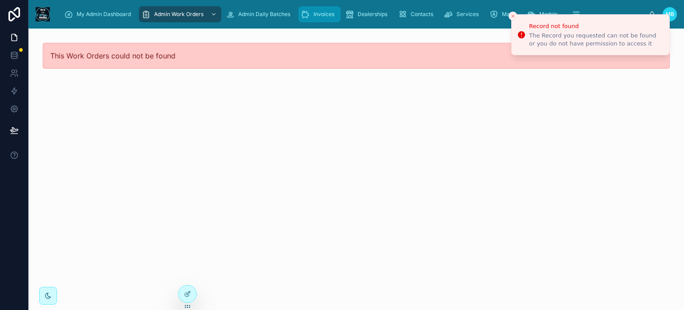
click at [328, 12] on span "Invoices" at bounding box center [324, 14] width 21 height 7
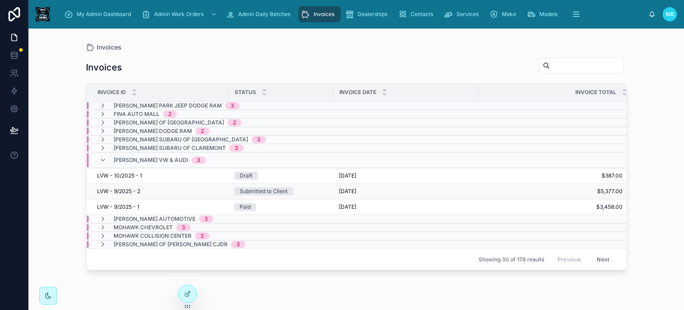
click at [110, 188] on span "LVW - 9/2025 - 2" at bounding box center [118, 191] width 43 height 7
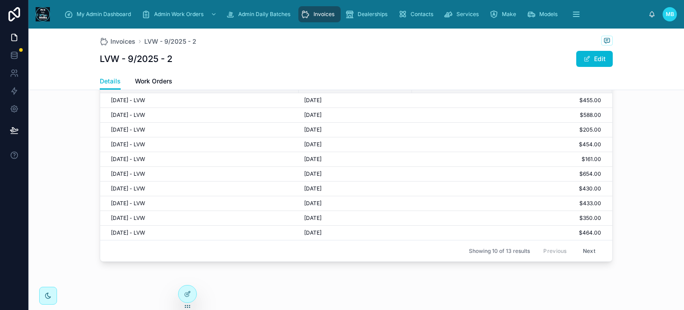
scroll to position [223, 0]
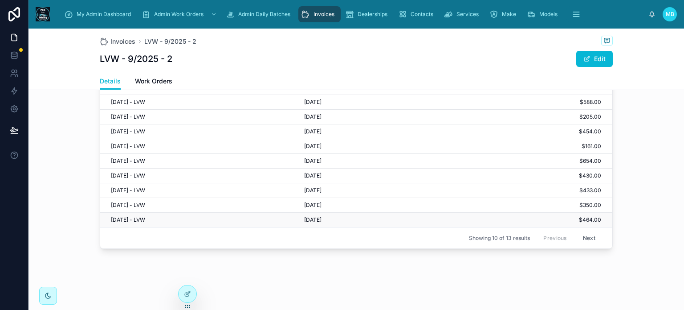
click at [120, 218] on span "9/19/25 - LVW" at bounding box center [128, 219] width 34 height 7
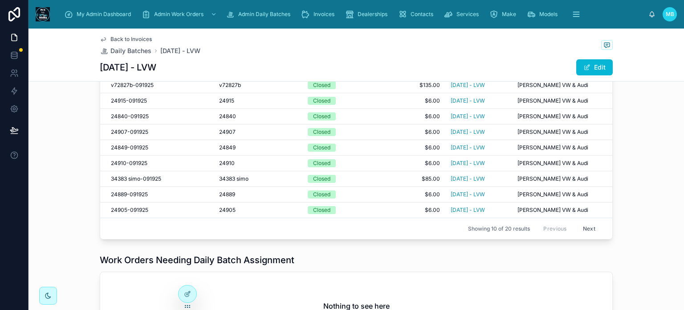
scroll to position [134, 0]
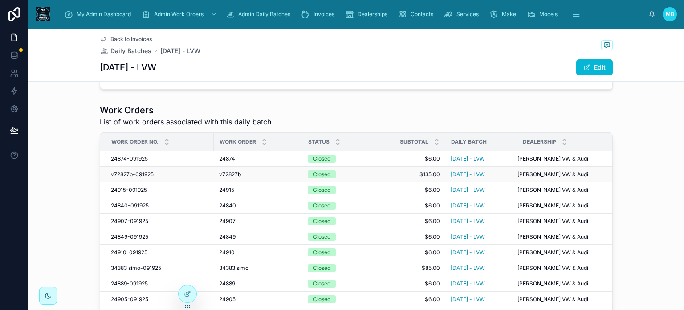
click at [119, 175] on span "v72827b-091925" at bounding box center [132, 174] width 43 height 7
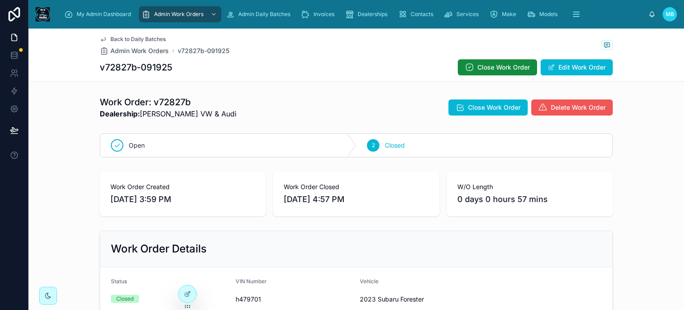
click at [554, 109] on span "Delete Work Order" at bounding box center [578, 107] width 55 height 9
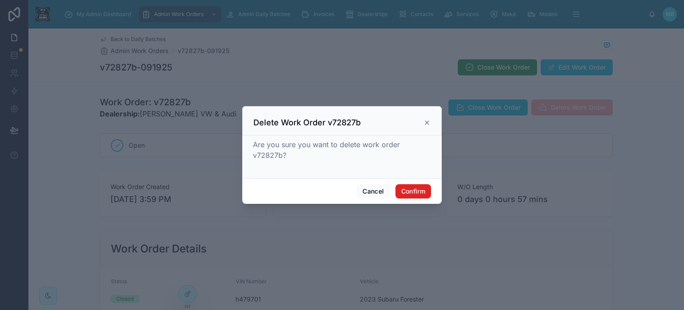
click at [418, 187] on button "Confirm" at bounding box center [414, 191] width 36 height 14
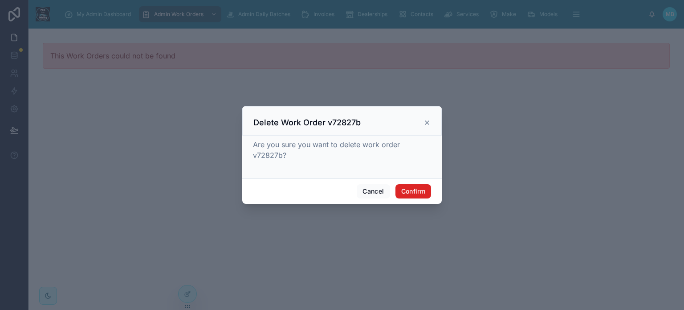
click at [417, 187] on button "Confirm" at bounding box center [414, 191] width 36 height 14
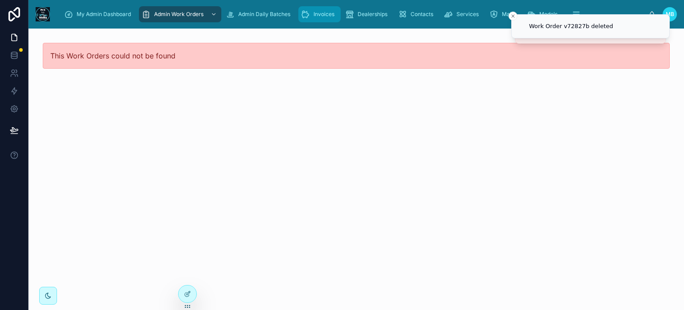
click at [314, 16] on span "Invoices" at bounding box center [324, 14] width 21 height 7
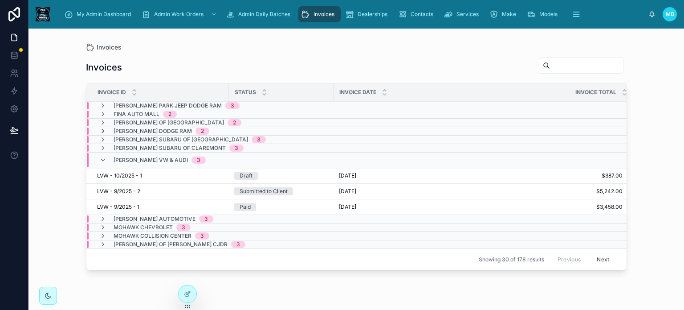
click at [100, 129] on icon at bounding box center [102, 130] width 7 height 7
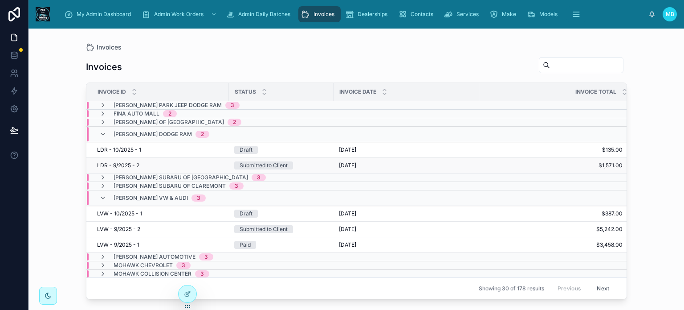
click at [257, 163] on div "Submitted to Client" at bounding box center [264, 165] width 48 height 8
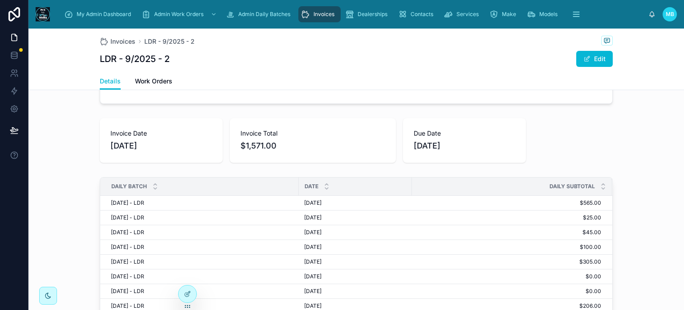
scroll to position [134, 0]
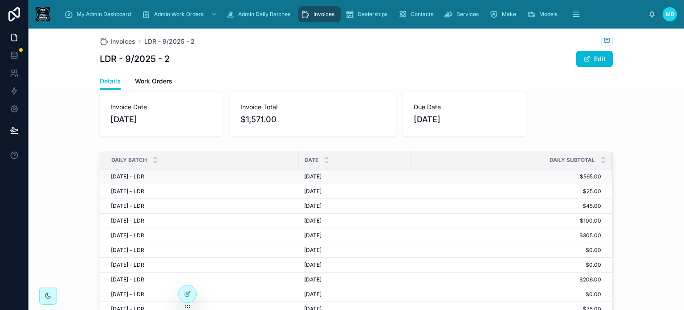
click at [116, 174] on span "[DATE] - LDR" at bounding box center [127, 176] width 33 height 7
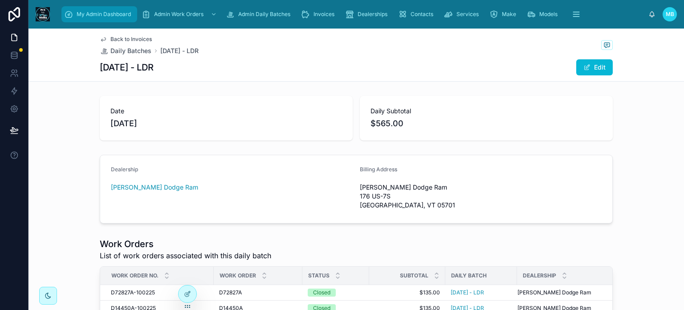
click at [93, 18] on div "My Admin Dashboard" at bounding box center [99, 14] width 70 height 14
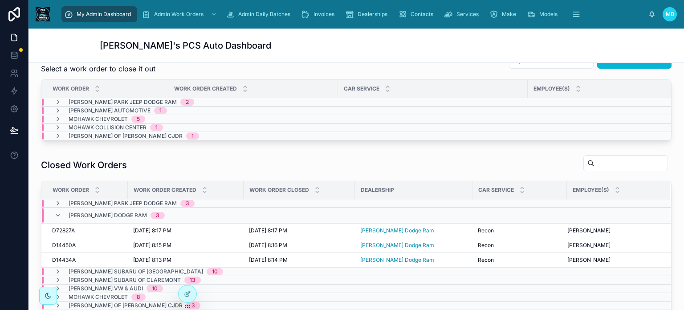
scroll to position [223, 0]
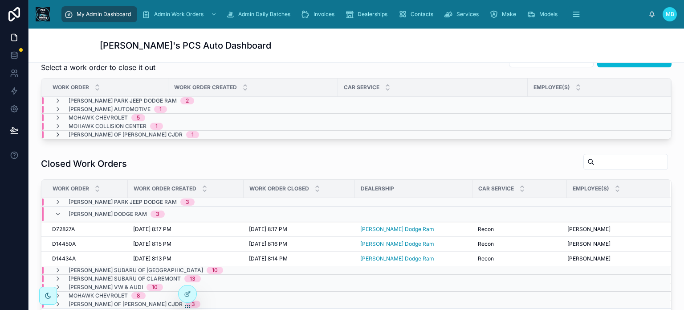
click at [59, 132] on icon at bounding box center [57, 134] width 7 height 7
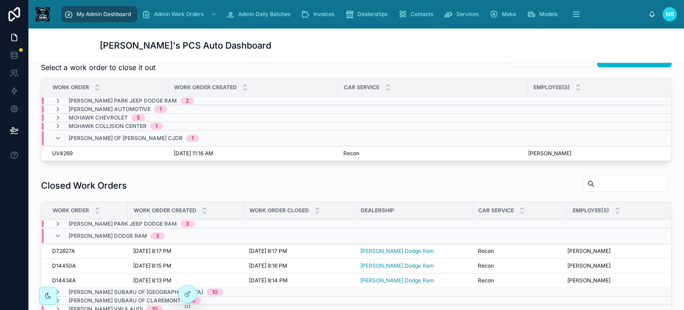
click at [59, 132] on div "Stephens of Bennington CJDR 1" at bounding box center [126, 138] width 145 height 14
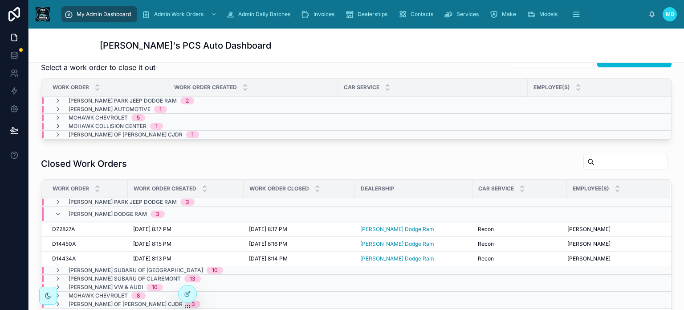
click at [58, 125] on icon at bounding box center [57, 126] width 7 height 7
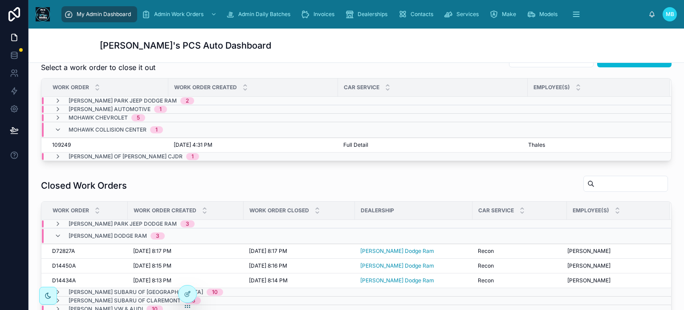
click at [58, 126] on icon at bounding box center [57, 129] width 7 height 7
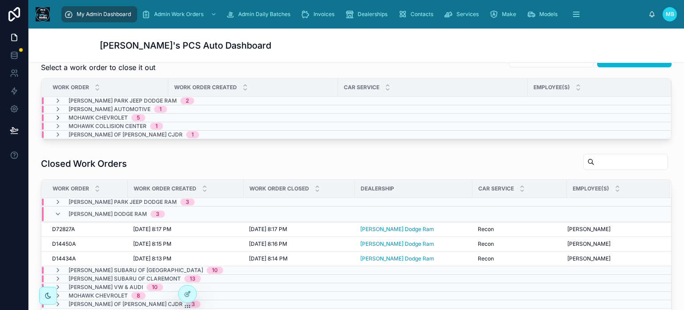
click at [56, 115] on icon at bounding box center [57, 117] width 7 height 7
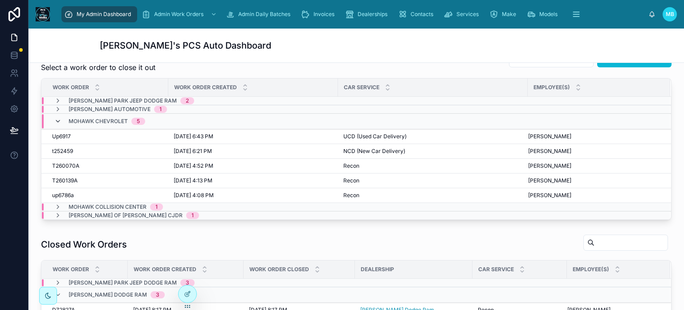
click at [56, 119] on icon at bounding box center [57, 121] width 7 height 7
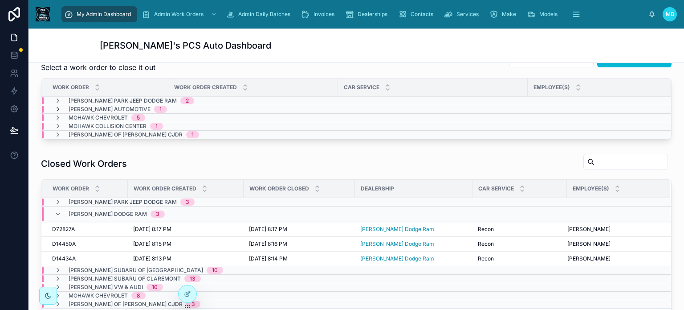
click at [56, 109] on icon at bounding box center [57, 109] width 7 height 7
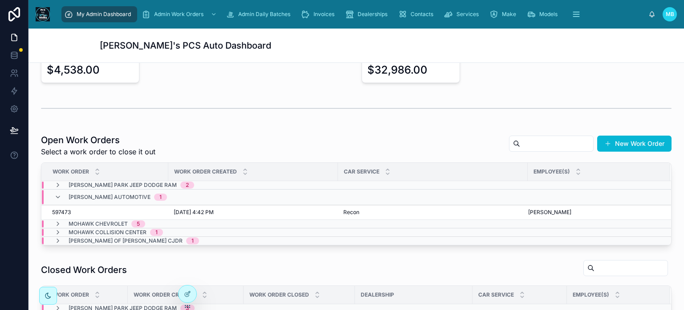
scroll to position [134, 0]
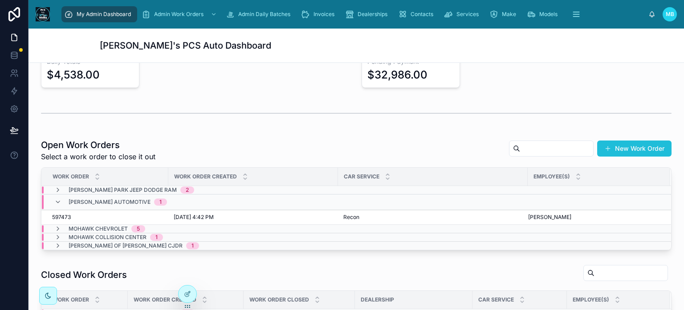
click at [629, 149] on button "New Work Order" at bounding box center [634, 148] width 74 height 16
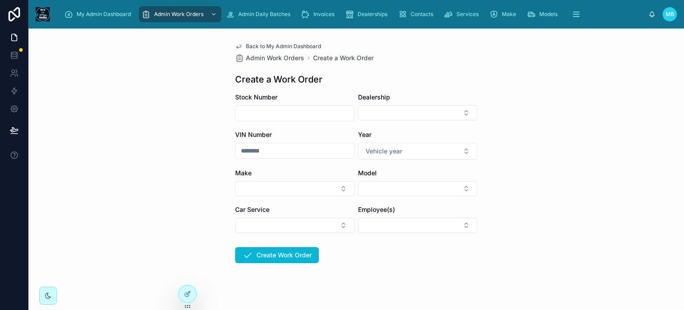
click at [273, 111] on input "text" at bounding box center [295, 113] width 118 height 12
type input "******"
click at [395, 114] on button "Select Button" at bounding box center [417, 112] width 119 height 15
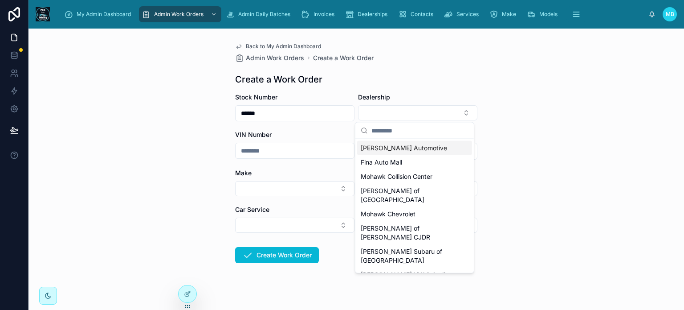
click at [384, 151] on span "[PERSON_NAME] Automotive" at bounding box center [404, 147] width 86 height 9
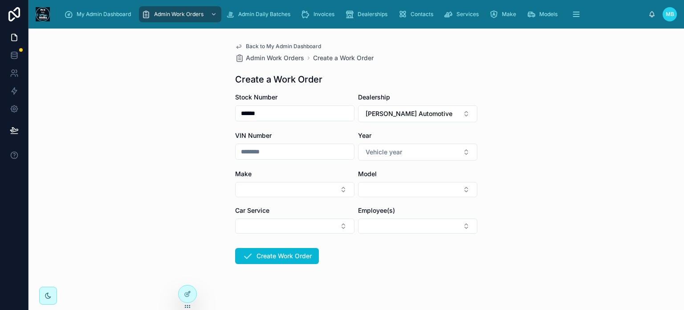
click at [251, 154] on input "text" at bounding box center [295, 151] width 118 height 12
type input "******"
click at [398, 151] on span "Vehicle year" at bounding box center [384, 151] width 37 height 9
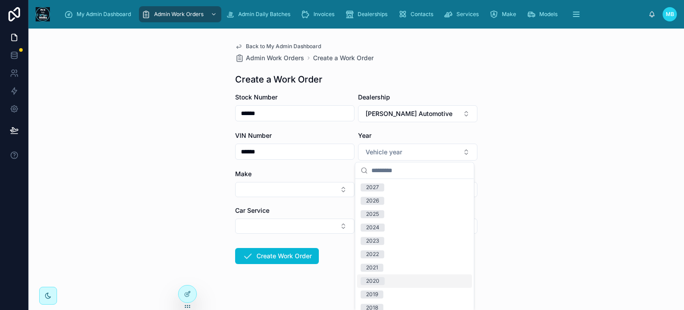
click at [374, 282] on div "2020" at bounding box center [372, 281] width 13 height 8
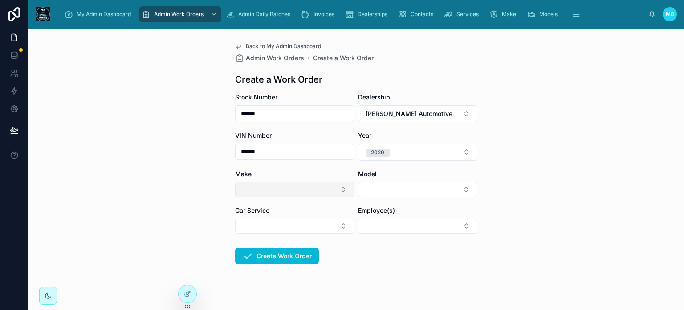
click at [270, 188] on button "Select Button" at bounding box center [294, 189] width 119 height 15
type input "***"
click at [265, 224] on span "Chevrolet" at bounding box center [252, 224] width 28 height 9
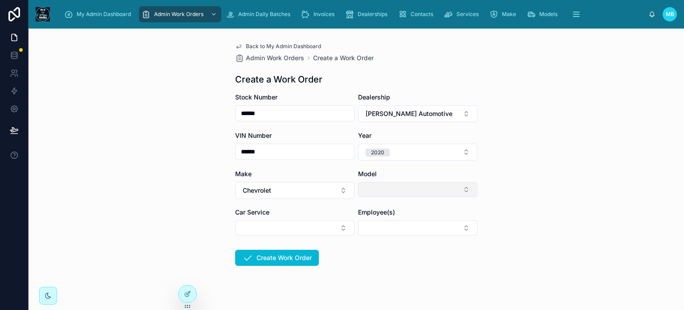
click at [362, 190] on button "Select Button" at bounding box center [417, 189] width 119 height 15
type input "**"
click at [374, 225] on span "Equinox" at bounding box center [372, 224] width 23 height 9
click at [308, 225] on button "Select Button" at bounding box center [294, 227] width 119 height 15
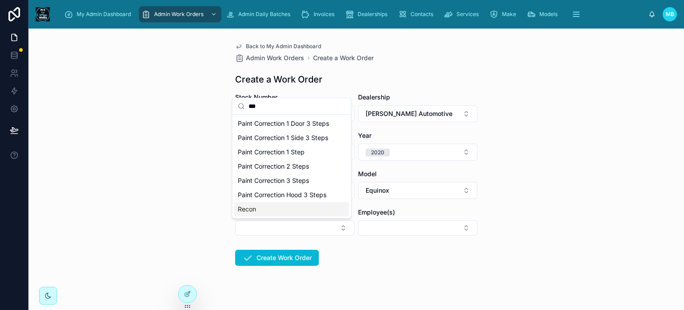
type input "***"
click at [253, 209] on span "Recon" at bounding box center [247, 208] width 18 height 9
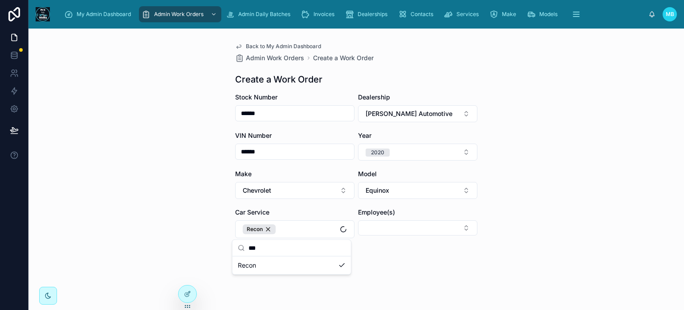
click at [367, 251] on form "Stock Number ****** Dealership Mackey Automotive VIN Number ****** Year 2020 Ma…" at bounding box center [356, 209] width 242 height 233
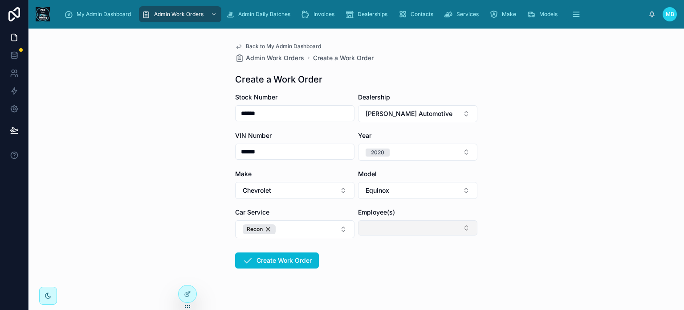
click at [378, 223] on button "Select Button" at bounding box center [417, 227] width 119 height 15
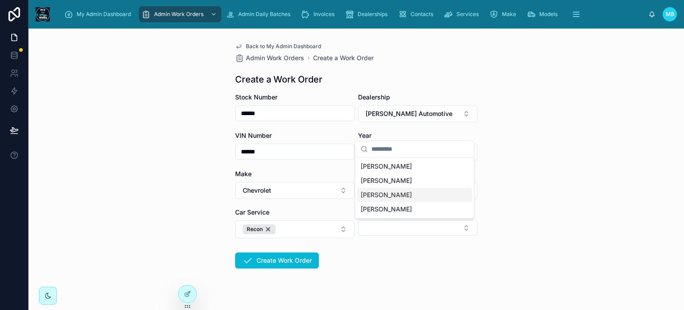
click at [382, 193] on span "[PERSON_NAME]" at bounding box center [386, 194] width 51 height 9
click at [368, 256] on div "My Admin Dashboard Admin Work Orders Admin Daily Batches Invoices Dealerships C…" at bounding box center [357, 155] width 656 height 310
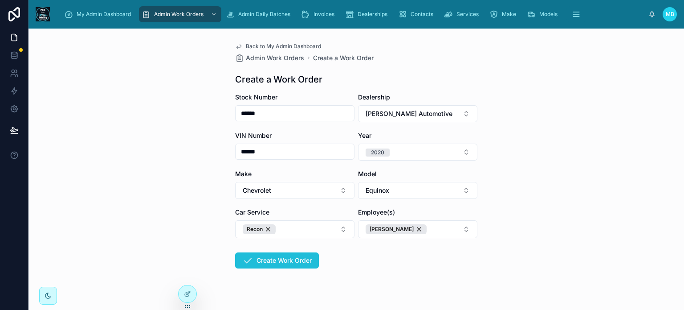
click at [298, 262] on button "Create Work Order" at bounding box center [277, 260] width 84 height 16
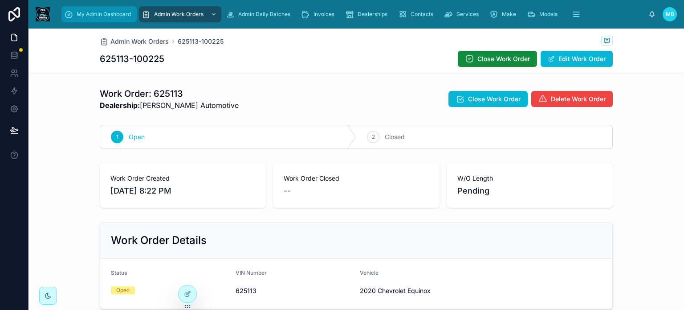
click at [94, 17] on span "My Admin Dashboard" at bounding box center [104, 14] width 54 height 7
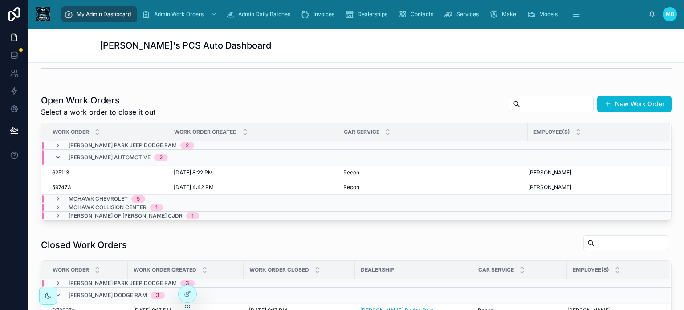
click at [55, 154] on icon at bounding box center [57, 157] width 7 height 7
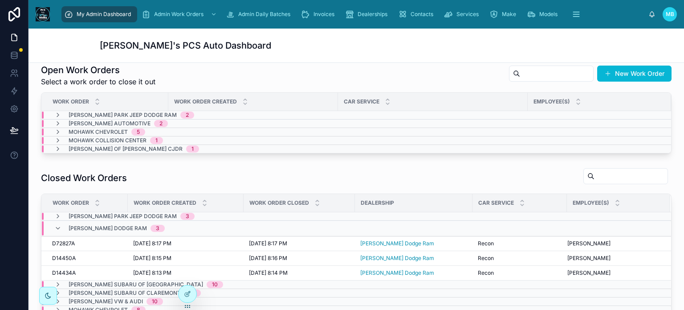
scroll to position [223, 0]
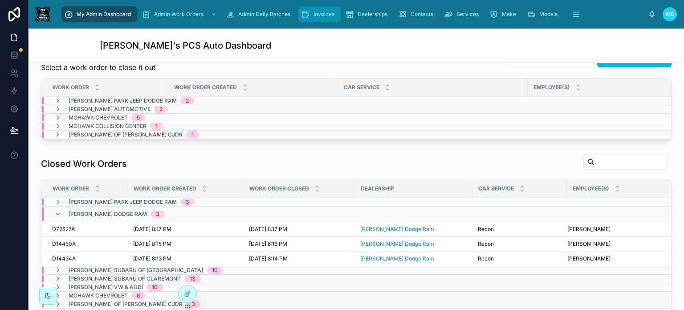
click at [324, 18] on div "Invoices" at bounding box center [319, 14] width 37 height 14
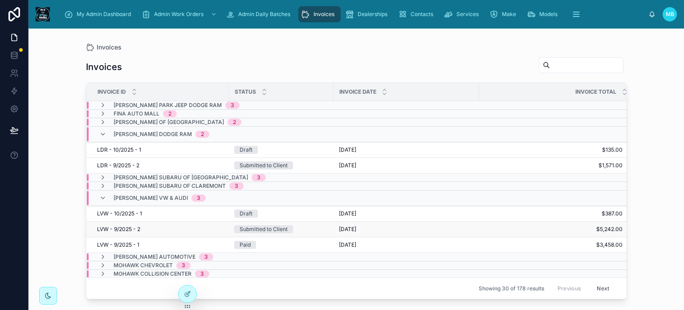
click at [124, 226] on span "LVW - 9/2025 - 2" at bounding box center [118, 228] width 43 height 7
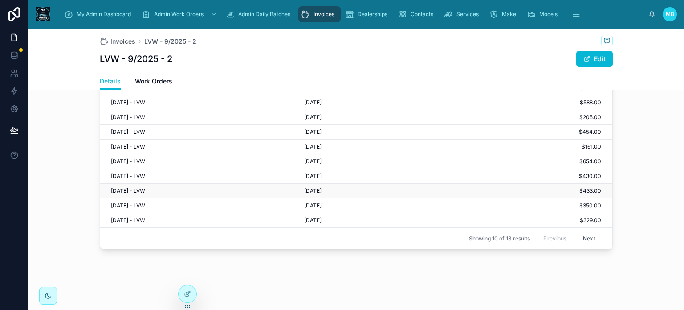
scroll to position [223, 0]
click at [584, 236] on button "Next" at bounding box center [589, 238] width 25 height 14
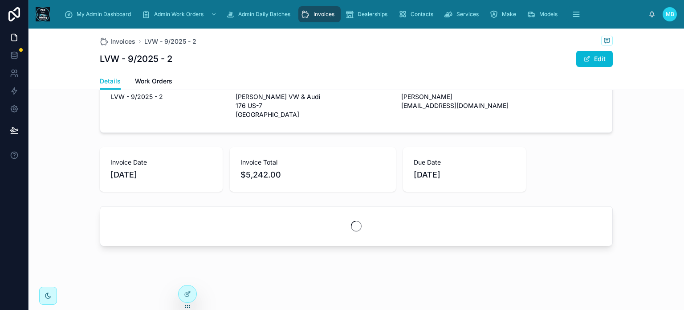
scroll to position [128, 0]
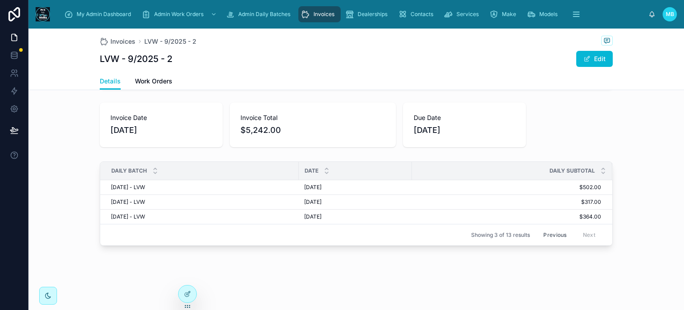
click at [552, 229] on button "Previous" at bounding box center [555, 235] width 36 height 14
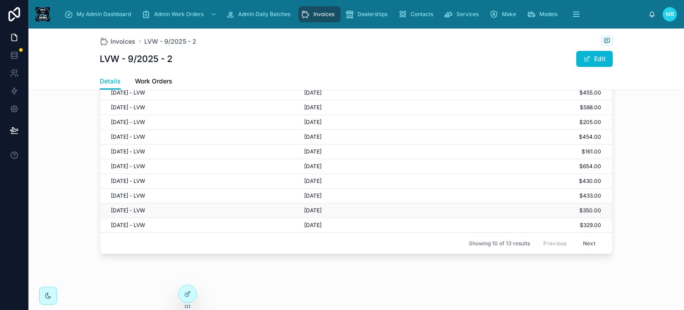
scroll to position [173, 0]
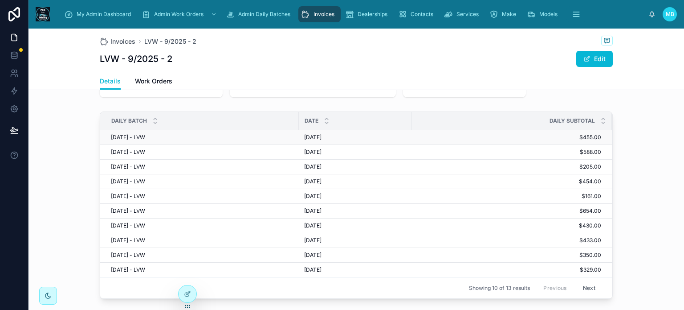
click at [120, 139] on span "9/30/25 - LVW" at bounding box center [128, 137] width 34 height 7
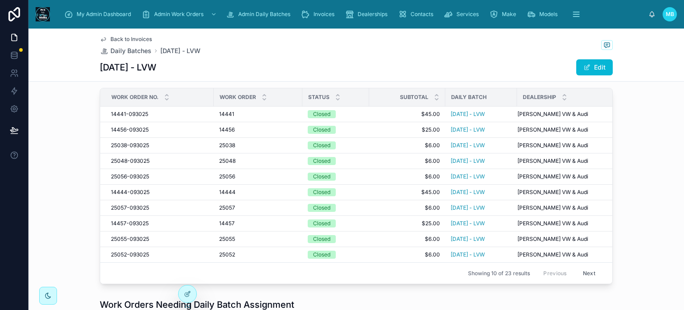
scroll to position [223, 0]
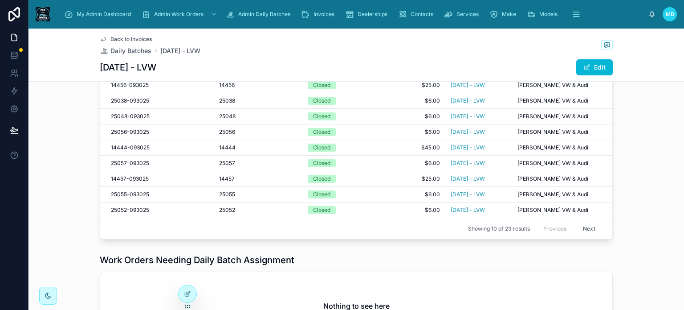
click at [583, 228] on button "Next" at bounding box center [589, 228] width 25 height 14
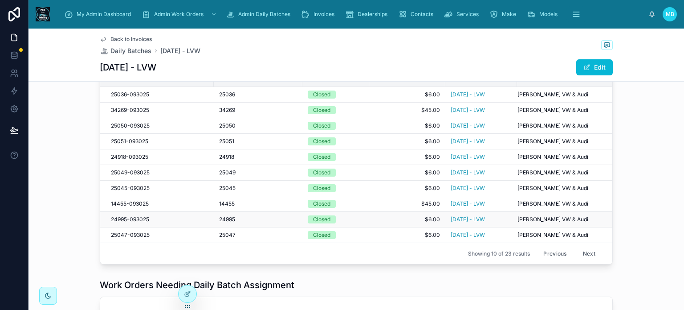
scroll to position [178, 0]
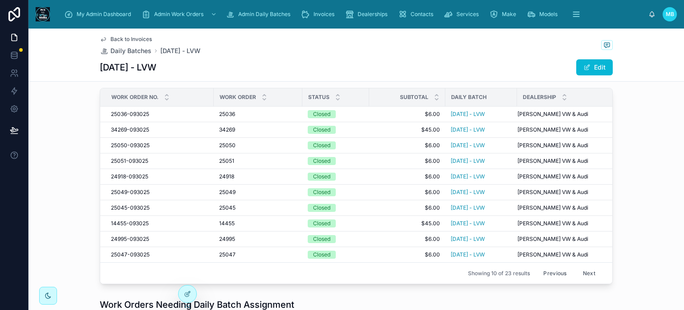
click at [587, 269] on button "Next" at bounding box center [589, 273] width 25 height 14
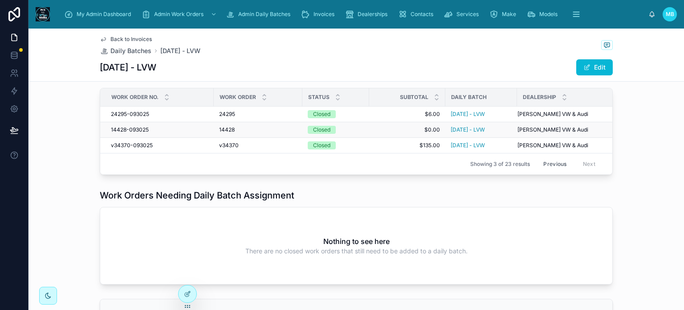
click at [127, 125] on td "14428-093025 14428-093025" at bounding box center [157, 130] width 114 height 16
click at [123, 129] on span "14428-093025" at bounding box center [130, 129] width 38 height 7
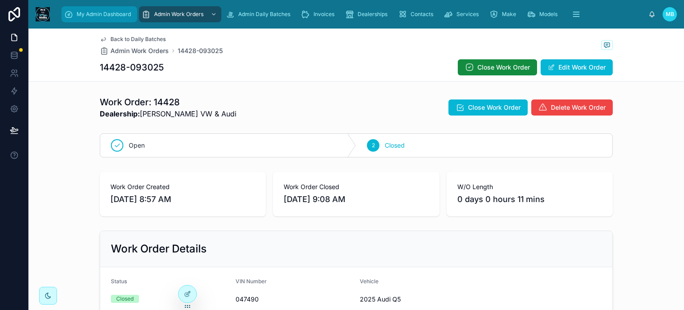
click at [110, 13] on span "My Admin Dashboard" at bounding box center [104, 14] width 54 height 7
